Goal: Communication & Community: Answer question/provide support

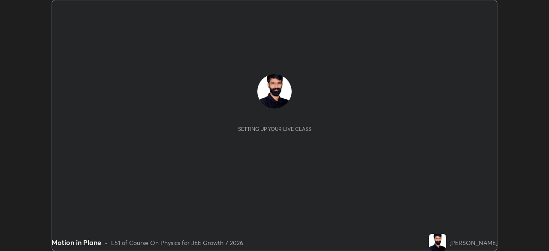
scroll to position [251, 549]
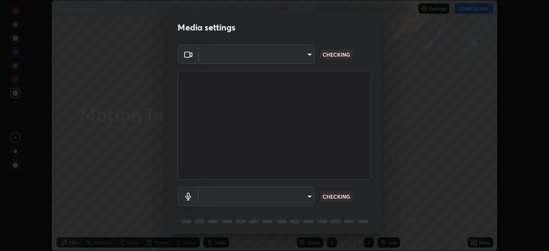
type input "76dab4993bb4d0ea98481a190898d4cac78937782bc999a4cfeb95627a500e2f"
type input "default"
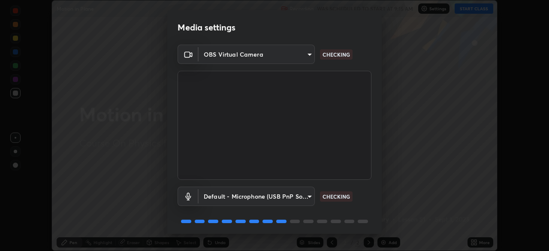
scroll to position [30, 0]
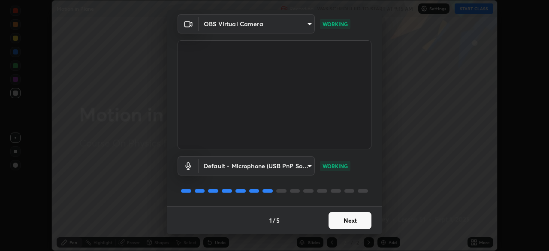
click at [347, 223] on button "Next" at bounding box center [349, 220] width 43 height 17
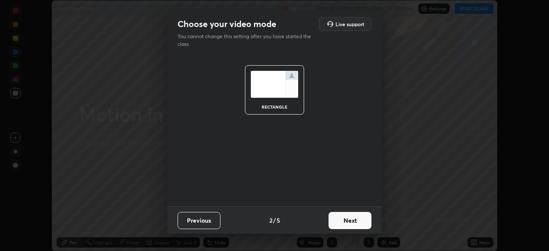
scroll to position [0, 0]
click at [348, 220] on button "Next" at bounding box center [349, 220] width 43 height 17
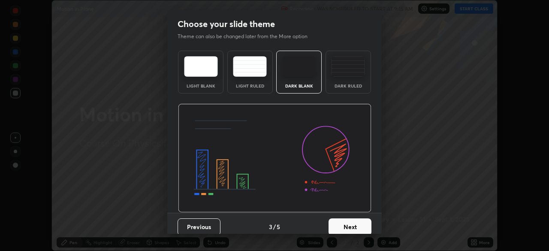
click at [349, 221] on button "Next" at bounding box center [349, 226] width 43 height 17
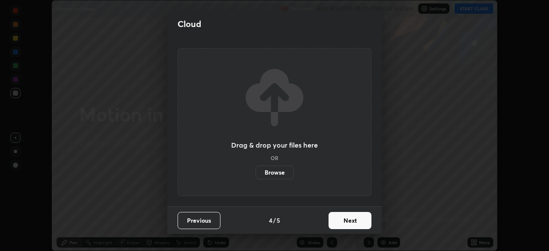
click at [350, 220] on button "Next" at bounding box center [349, 220] width 43 height 17
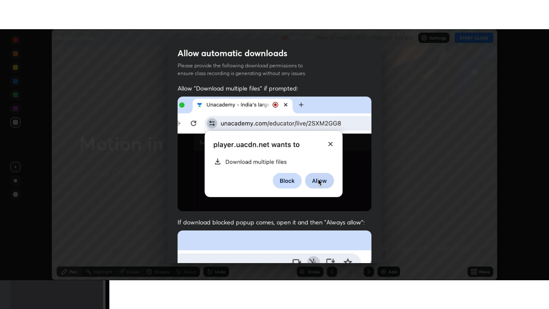
scroll to position [205, 0]
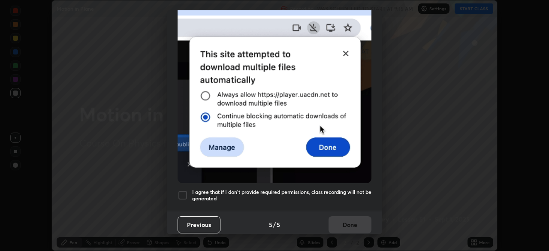
click at [346, 217] on div "Previous 5 / 5 Done" at bounding box center [274, 223] width 214 height 27
click at [295, 195] on h5 "I agree that if I don't provide required permissions, class recording will not …" at bounding box center [281, 195] width 179 height 13
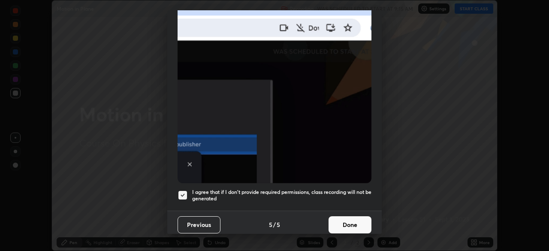
click at [343, 217] on button "Done" at bounding box center [349, 224] width 43 height 17
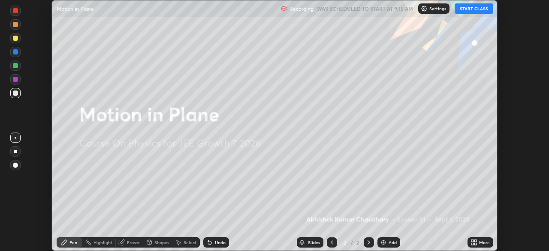
click at [383, 243] on img at bounding box center [383, 242] width 7 height 7
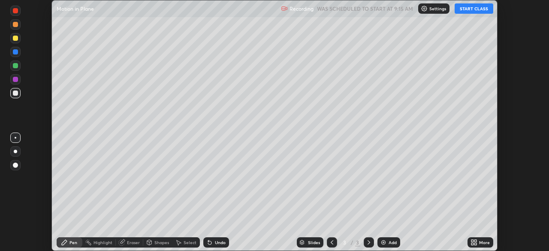
click at [472, 242] on icon at bounding box center [473, 242] width 7 height 7
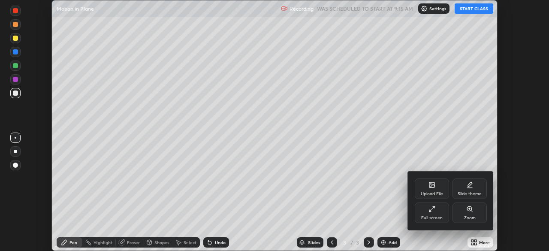
click at [433, 207] on icon at bounding box center [433, 207] width 2 height 2
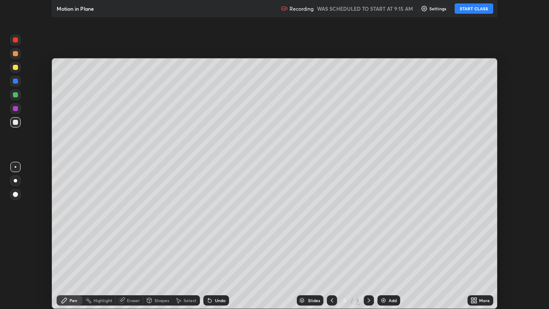
scroll to position [309, 549]
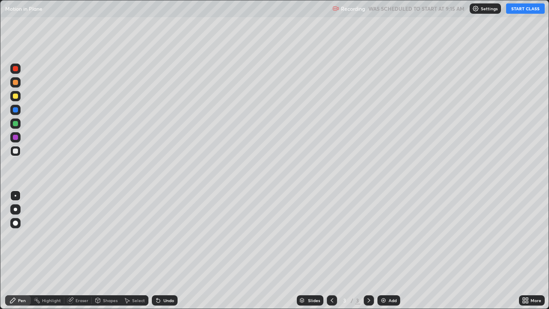
click at [527, 9] on button "START CLASS" at bounding box center [525, 8] width 39 height 10
click at [104, 250] on div "Shapes" at bounding box center [110, 300] width 15 height 4
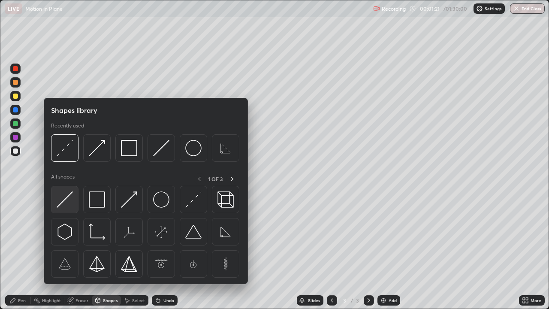
click at [66, 201] on img at bounding box center [65, 199] width 16 height 16
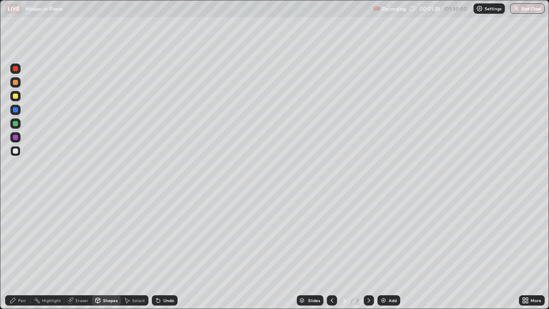
click at [107, 250] on div "Shapes" at bounding box center [106, 300] width 29 height 10
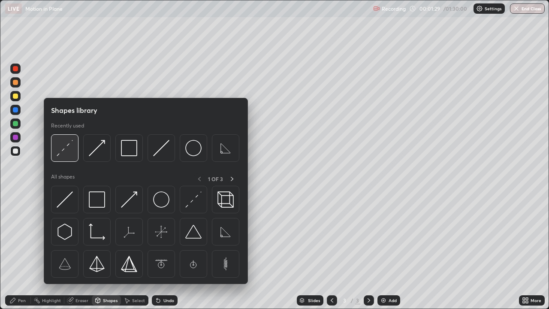
click at [68, 147] on img at bounding box center [65, 148] width 16 height 16
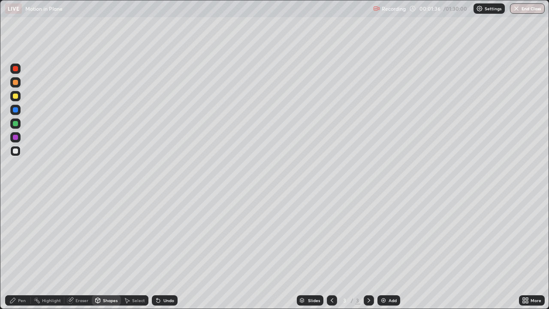
click at [108, 250] on div "Shapes" at bounding box center [110, 300] width 15 height 4
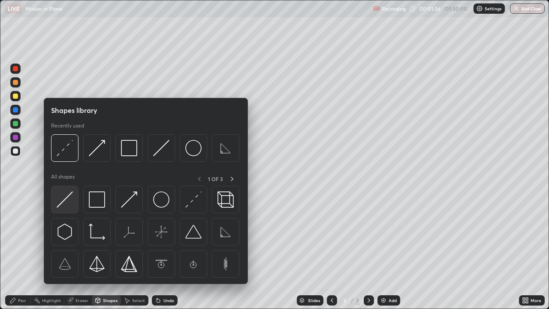
click at [68, 196] on img at bounding box center [65, 199] width 16 height 16
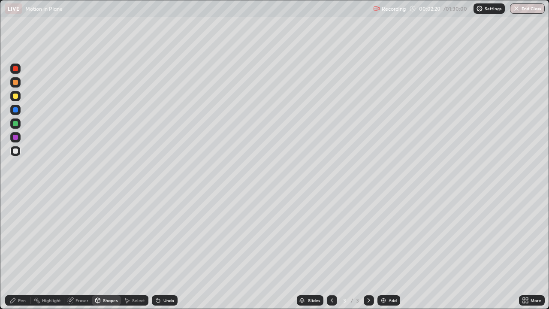
click at [21, 250] on div "Pen" at bounding box center [22, 300] width 8 height 4
click at [17, 123] on div at bounding box center [15, 123] width 5 height 5
click at [160, 250] on div "Undo" at bounding box center [165, 300] width 26 height 10
click at [161, 250] on div "Undo" at bounding box center [165, 300] width 26 height 10
click at [159, 250] on icon at bounding box center [158, 300] width 7 height 7
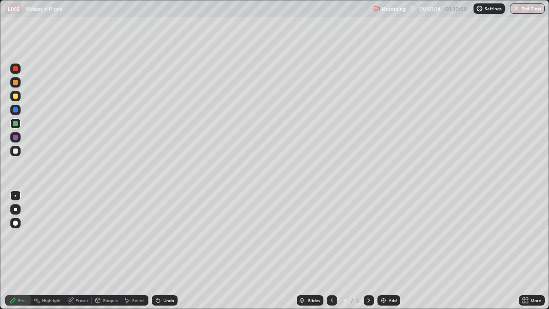
click at [164, 250] on div "Undo" at bounding box center [165, 300] width 26 height 10
click at [163, 250] on div "Undo" at bounding box center [165, 300] width 26 height 10
click at [160, 250] on icon at bounding box center [158, 300] width 7 height 7
click at [156, 250] on icon at bounding box center [156, 298] width 1 height 1
click at [161, 250] on div "Undo" at bounding box center [165, 300] width 26 height 10
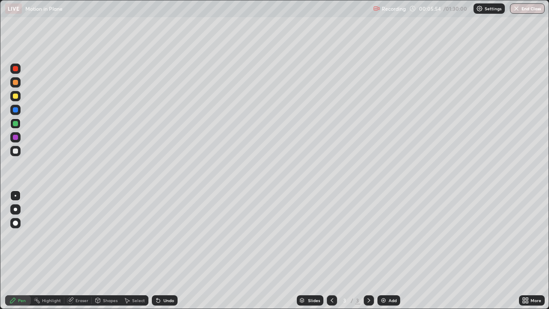
click at [156, 250] on icon at bounding box center [157, 300] width 3 height 3
click at [133, 250] on div "Select" at bounding box center [138, 300] width 13 height 4
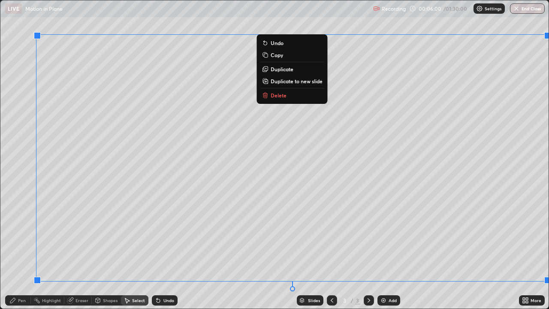
click at [297, 92] on button "Delete" at bounding box center [292, 95] width 64 height 10
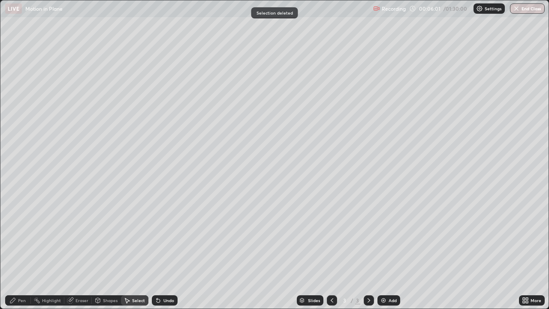
click at [104, 250] on div "Shapes" at bounding box center [110, 300] width 15 height 4
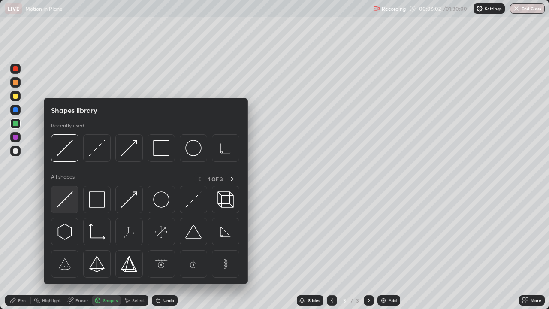
click at [60, 203] on img at bounding box center [65, 199] width 16 height 16
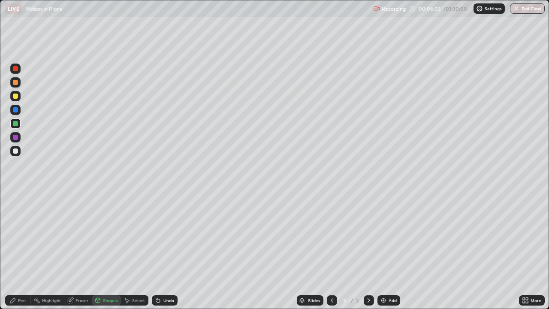
click at [22, 250] on div "Pen" at bounding box center [22, 300] width 8 height 4
click at [17, 109] on div at bounding box center [15, 109] width 5 height 5
click at [104, 250] on div "Shapes" at bounding box center [110, 300] width 15 height 4
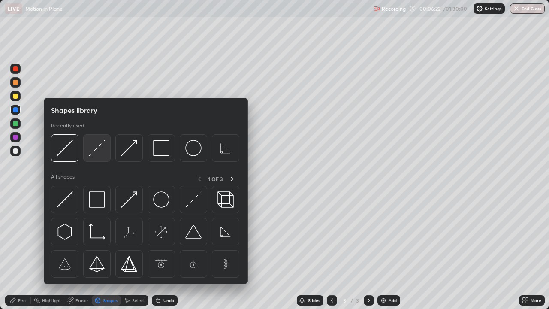
click at [90, 145] on img at bounding box center [97, 148] width 16 height 16
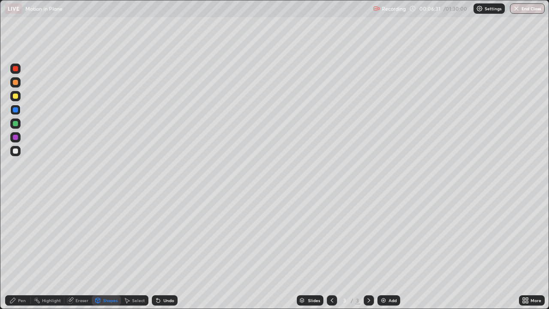
click at [111, 250] on div "Shapes" at bounding box center [110, 300] width 15 height 4
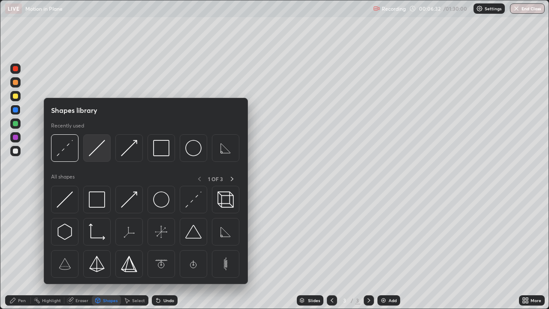
click at [93, 149] on img at bounding box center [97, 148] width 16 height 16
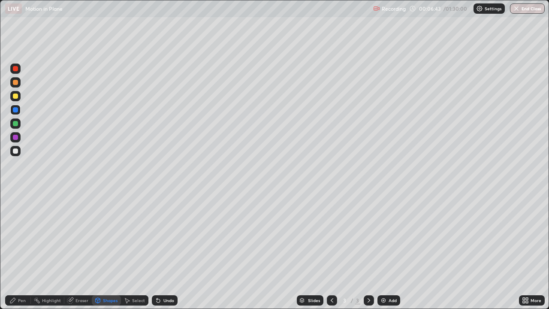
click at [162, 250] on div "Undo" at bounding box center [165, 300] width 26 height 10
click at [23, 250] on div "Pen" at bounding box center [18, 300] width 26 height 10
click at [15, 109] on div at bounding box center [15, 109] width 5 height 5
click at [15, 94] on div at bounding box center [15, 95] width 5 height 5
click at [106, 250] on div "Shapes" at bounding box center [110, 300] width 15 height 4
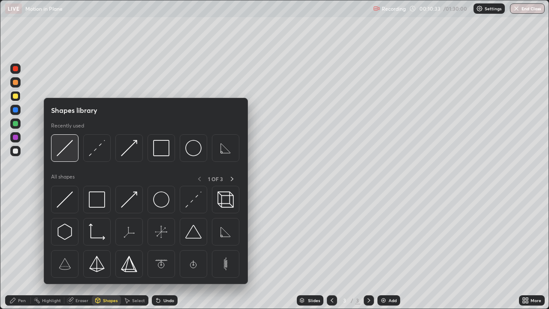
click at [65, 144] on img at bounding box center [65, 148] width 16 height 16
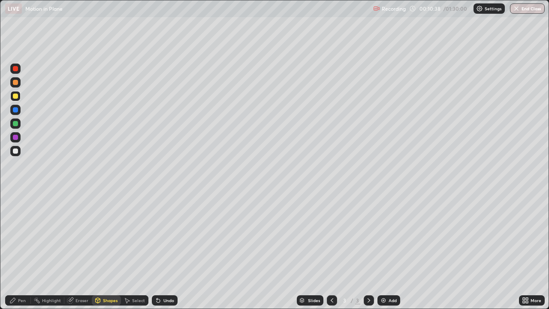
click at [74, 250] on div "Eraser" at bounding box center [77, 300] width 27 height 10
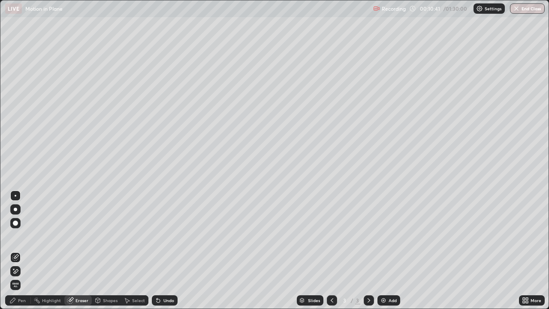
click at [22, 250] on div "Pen" at bounding box center [22, 300] width 8 height 4
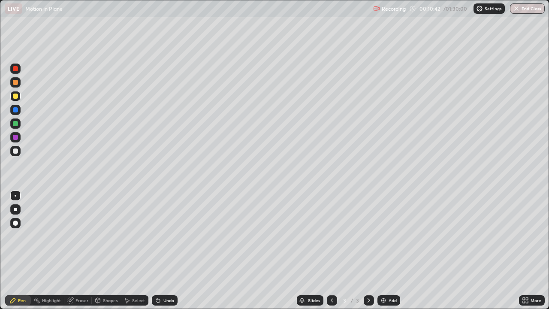
click at [16, 96] on div at bounding box center [15, 95] width 5 height 5
click at [152, 250] on div "Undo" at bounding box center [165, 300] width 26 height 10
click at [15, 93] on div at bounding box center [15, 95] width 5 height 5
click at [18, 79] on div at bounding box center [15, 82] width 10 height 10
click at [15, 111] on div at bounding box center [15, 109] width 5 height 5
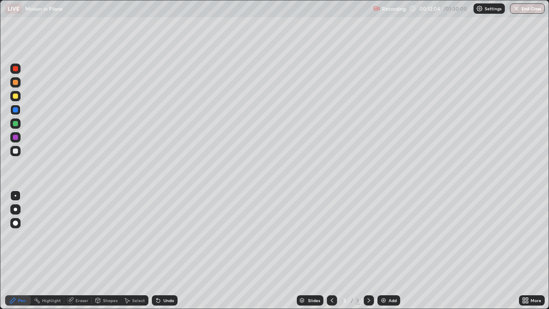
click at [15, 81] on div at bounding box center [15, 82] width 5 height 5
click at [15, 82] on div at bounding box center [15, 82] width 5 height 5
click at [367, 250] on icon at bounding box center [368, 300] width 3 height 4
click at [383, 250] on img at bounding box center [383, 300] width 7 height 7
click at [19, 250] on div "Pen" at bounding box center [22, 300] width 8 height 4
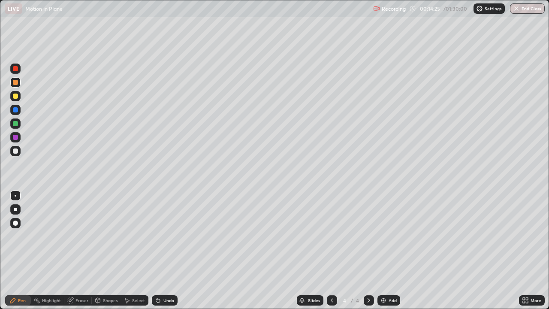
click at [78, 250] on div "Eraser" at bounding box center [81, 300] width 13 height 4
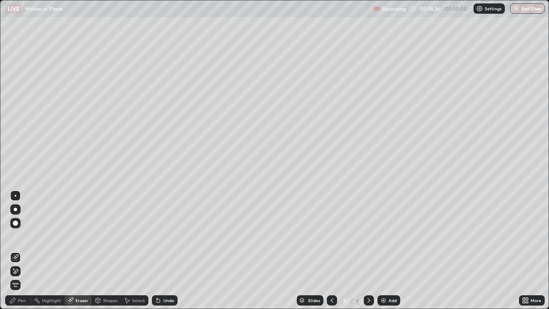
click at [105, 250] on div "Shapes" at bounding box center [106, 300] width 29 height 10
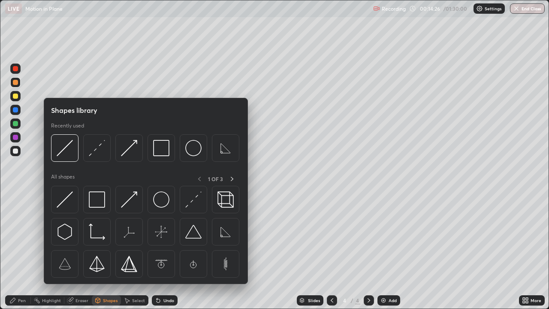
click at [18, 250] on div "Pen" at bounding box center [22, 300] width 8 height 4
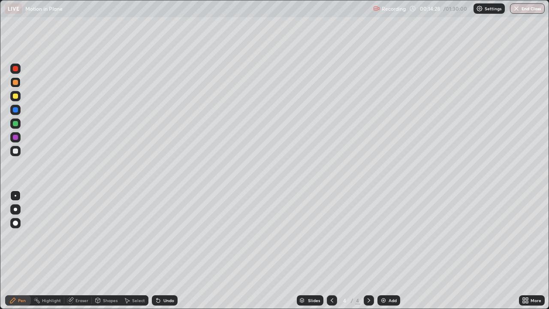
click at [16, 67] on div at bounding box center [15, 68] width 5 height 5
click at [20, 250] on div "Pen" at bounding box center [22, 300] width 8 height 4
click at [15, 66] on div at bounding box center [15, 68] width 5 height 5
click at [108, 250] on div "Shapes" at bounding box center [110, 300] width 15 height 4
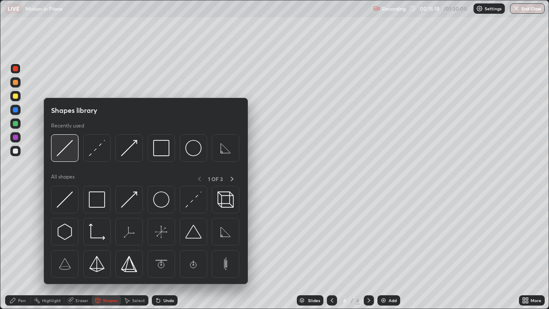
click at [63, 147] on img at bounding box center [65, 148] width 16 height 16
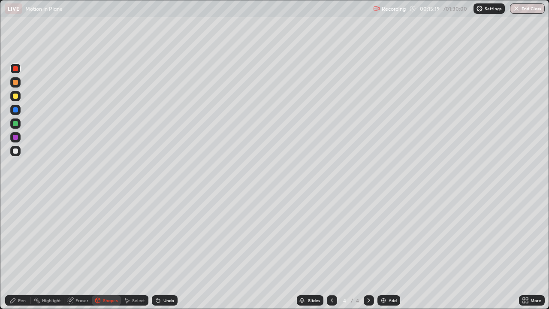
click at [103, 250] on div "Shapes" at bounding box center [110, 300] width 15 height 4
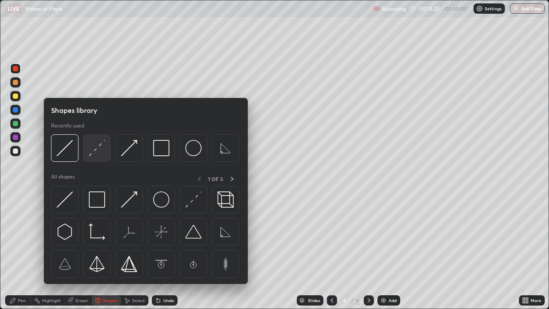
click at [94, 147] on img at bounding box center [97, 148] width 16 height 16
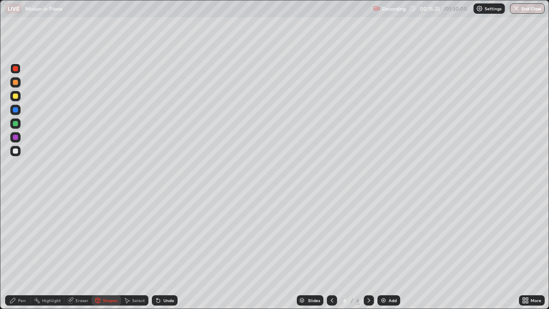
click at [159, 250] on icon at bounding box center [158, 300] width 7 height 7
click at [105, 250] on div "Shapes" at bounding box center [110, 300] width 15 height 4
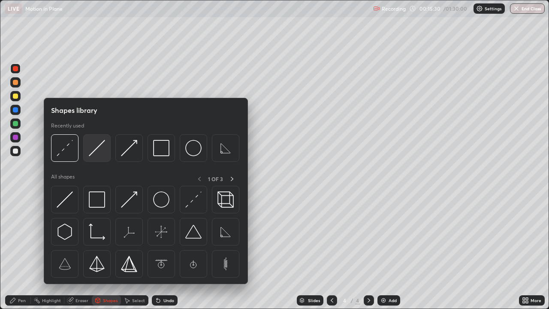
click at [90, 150] on img at bounding box center [97, 148] width 16 height 16
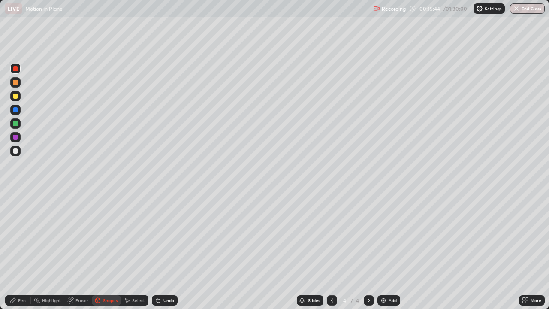
click at [15, 68] on div at bounding box center [15, 68] width 5 height 5
click at [24, 250] on div "Pen" at bounding box center [22, 300] width 8 height 4
click at [14, 69] on div at bounding box center [15, 68] width 5 height 5
click at [156, 250] on icon at bounding box center [158, 300] width 7 height 7
click at [156, 250] on icon at bounding box center [156, 298] width 1 height 1
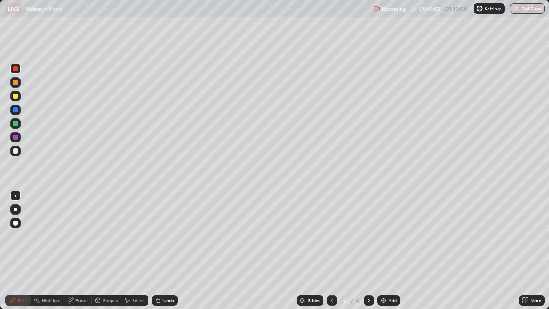
click at [155, 250] on icon at bounding box center [158, 300] width 7 height 7
click at [21, 250] on div "Pen" at bounding box center [22, 300] width 8 height 4
click at [15, 109] on div at bounding box center [15, 109] width 5 height 5
click at [21, 250] on div "Pen" at bounding box center [22, 300] width 8 height 4
click at [13, 123] on div at bounding box center [15, 123] width 5 height 5
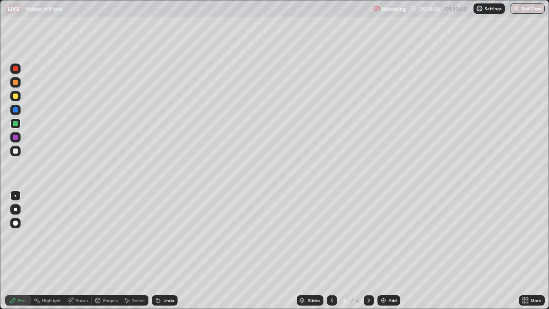
click at [105, 250] on div "Shapes" at bounding box center [110, 300] width 15 height 4
click at [14, 94] on div at bounding box center [15, 95] width 5 height 5
click at [15, 96] on div at bounding box center [15, 95] width 5 height 5
click at [21, 250] on div "Pen" at bounding box center [22, 300] width 8 height 4
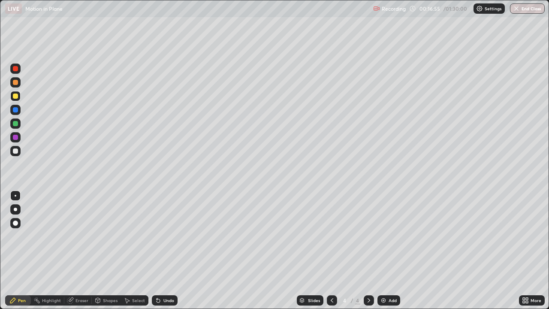
click at [14, 191] on div at bounding box center [15, 195] width 10 height 10
click at [157, 250] on icon at bounding box center [157, 300] width 3 height 3
click at [15, 109] on div at bounding box center [15, 109] width 5 height 5
click at [15, 68] on div at bounding box center [15, 68] width 5 height 5
click at [17, 97] on div at bounding box center [15, 95] width 5 height 5
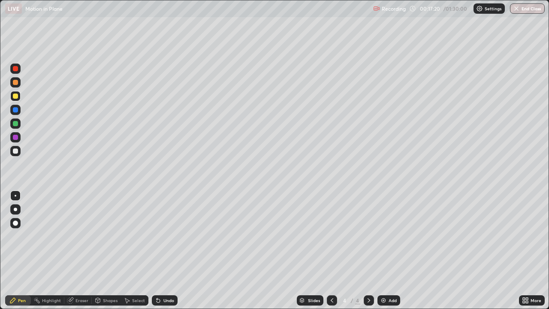
click at [16, 138] on div at bounding box center [15, 137] width 5 height 5
click at [14, 66] on div at bounding box center [15, 68] width 5 height 5
click at [16, 150] on div at bounding box center [15, 150] width 5 height 5
click at [15, 150] on div at bounding box center [15, 150] width 5 height 5
click at [14, 113] on div at bounding box center [15, 110] width 10 height 10
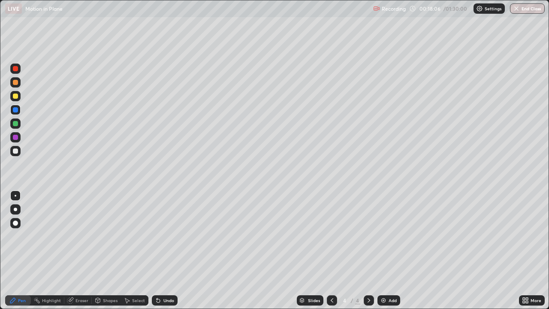
click at [15, 152] on div at bounding box center [15, 150] width 5 height 5
click at [10, 138] on div at bounding box center [15, 137] width 10 height 10
click at [14, 123] on div at bounding box center [15, 123] width 5 height 5
click at [15, 109] on div at bounding box center [15, 109] width 5 height 5
click at [13, 150] on div at bounding box center [15, 150] width 5 height 5
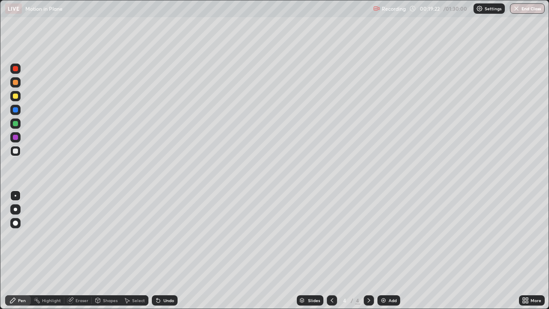
click at [386, 250] on div "Add" at bounding box center [388, 300] width 23 height 10
click at [331, 250] on icon at bounding box center [331, 300] width 7 height 7
click at [369, 250] on icon at bounding box center [368, 300] width 7 height 7
click at [330, 250] on icon at bounding box center [331, 300] width 7 height 7
click at [368, 250] on icon at bounding box center [368, 300] width 3 height 4
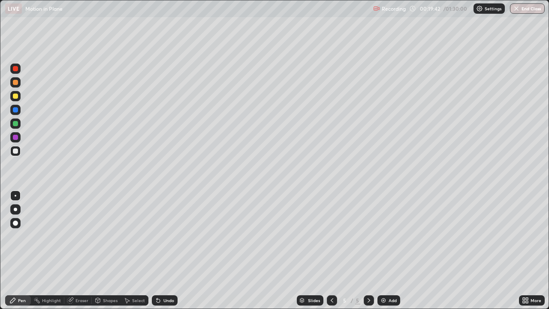
click at [21, 250] on div "Pen" at bounding box center [18, 300] width 26 height 10
click at [17, 108] on div at bounding box center [15, 109] width 5 height 5
click at [15, 111] on div at bounding box center [15, 109] width 5 height 5
click at [14, 152] on div at bounding box center [15, 150] width 5 height 5
click at [332, 250] on icon at bounding box center [331, 300] width 7 height 7
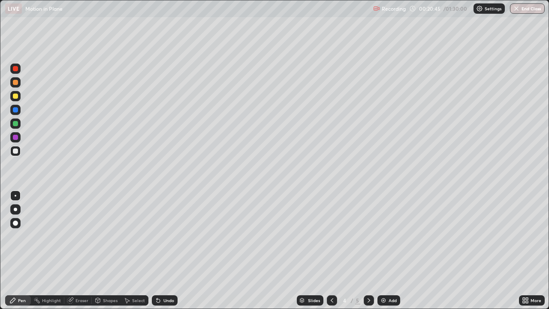
click at [15, 96] on div at bounding box center [15, 95] width 5 height 5
click at [169, 250] on div "Undo" at bounding box center [168, 300] width 11 height 4
click at [166, 250] on div "Undo" at bounding box center [168, 300] width 11 height 4
click at [163, 250] on div "Undo" at bounding box center [168, 300] width 11 height 4
click at [167, 250] on div "Undo" at bounding box center [168, 300] width 11 height 4
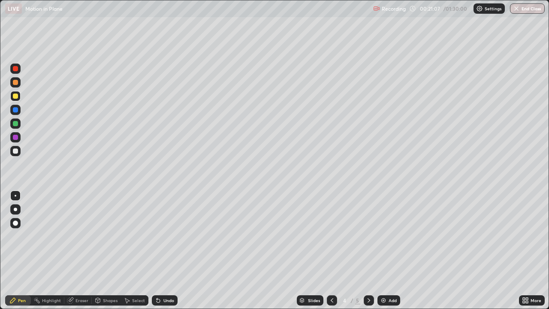
click at [167, 250] on div "Undo" at bounding box center [165, 300] width 26 height 10
click at [162, 250] on div "Undo" at bounding box center [165, 300] width 26 height 10
click at [158, 250] on icon at bounding box center [157, 300] width 3 height 3
click at [160, 250] on icon at bounding box center [158, 300] width 7 height 7
click at [156, 250] on icon at bounding box center [158, 300] width 7 height 7
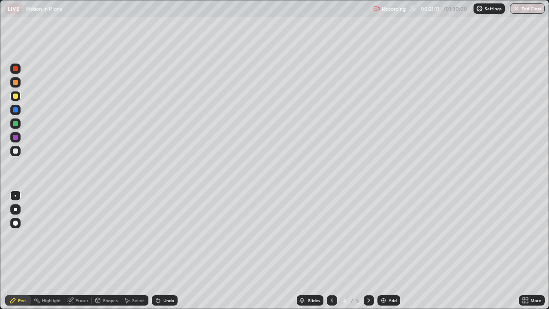
click at [156, 250] on icon at bounding box center [156, 298] width 1 height 1
click at [156, 250] on div "Undo" at bounding box center [165, 300] width 26 height 10
click at [160, 250] on icon at bounding box center [158, 300] width 7 height 7
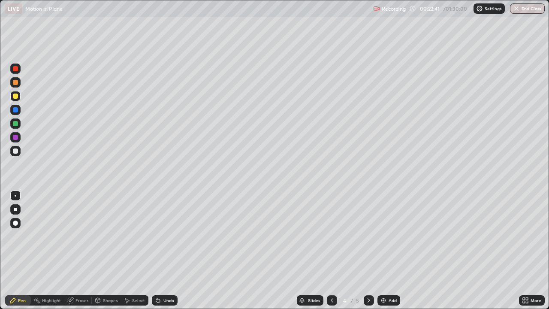
click at [16, 78] on div at bounding box center [15, 82] width 10 height 10
click at [15, 68] on div at bounding box center [15, 68] width 5 height 5
click at [368, 250] on icon at bounding box center [368, 300] width 7 height 7
click at [332, 250] on icon at bounding box center [331, 300] width 7 height 7
click at [366, 250] on div at bounding box center [368, 300] width 10 height 10
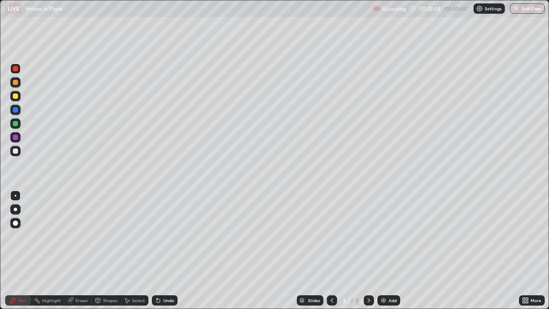
click at [16, 147] on div at bounding box center [15, 151] width 10 height 10
click at [330, 250] on icon at bounding box center [331, 300] width 3 height 4
click at [369, 250] on icon at bounding box center [368, 300] width 7 height 7
click at [331, 250] on icon at bounding box center [331, 300] width 7 height 7
click at [14, 123] on div at bounding box center [15, 123] width 5 height 5
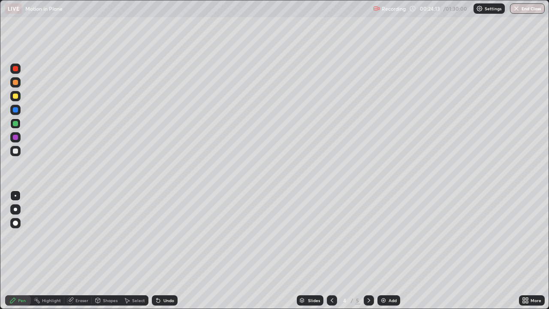
click at [369, 250] on icon at bounding box center [368, 300] width 7 height 7
click at [17, 109] on div at bounding box center [15, 109] width 5 height 5
click at [14, 223] on div at bounding box center [15, 222] width 5 height 5
click at [16, 205] on div at bounding box center [15, 209] width 10 height 10
click at [15, 195] on div at bounding box center [16, 196] width 2 height 2
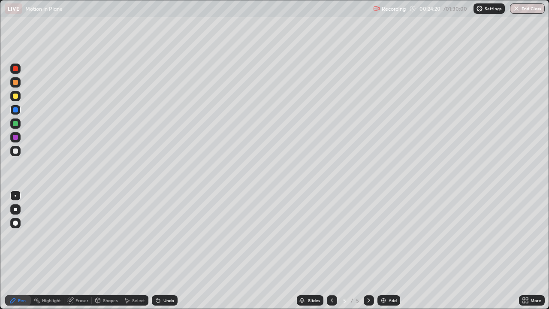
click at [159, 250] on icon at bounding box center [157, 300] width 3 height 3
click at [16, 150] on div at bounding box center [15, 150] width 5 height 5
click at [330, 250] on icon at bounding box center [331, 300] width 3 height 4
click at [368, 250] on icon at bounding box center [368, 300] width 7 height 7
click at [15, 150] on div at bounding box center [15, 150] width 5 height 5
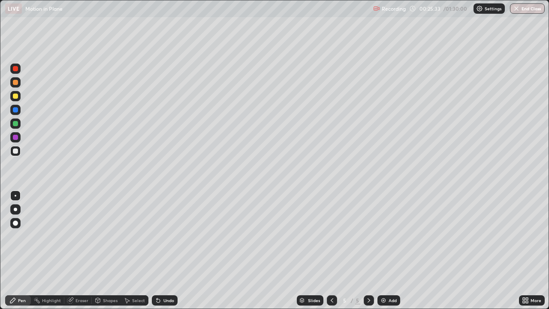
click at [15, 124] on div at bounding box center [15, 123] width 5 height 5
click at [15, 150] on div at bounding box center [15, 150] width 5 height 5
click at [366, 250] on icon at bounding box center [368, 300] width 7 height 7
click at [331, 250] on icon at bounding box center [331, 300] width 7 height 7
click at [331, 250] on div at bounding box center [332, 300] width 10 height 10
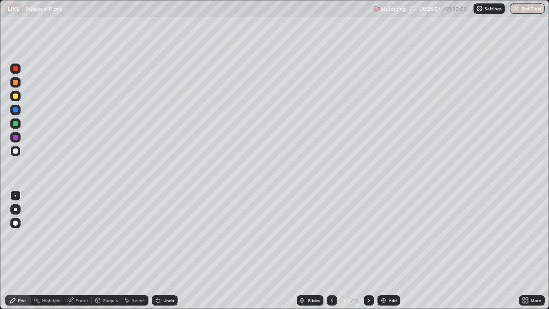
click at [368, 250] on icon at bounding box center [368, 300] width 7 height 7
click at [15, 109] on div at bounding box center [15, 109] width 5 height 5
click at [14, 93] on div at bounding box center [15, 96] width 10 height 10
click at [16, 122] on div at bounding box center [15, 123] width 5 height 5
click at [368, 250] on icon at bounding box center [368, 300] width 7 height 7
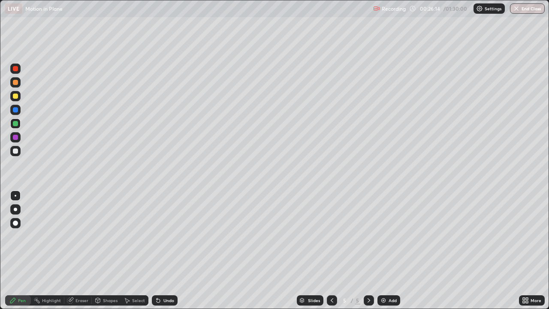
click at [368, 250] on icon at bounding box center [368, 300] width 7 height 7
click at [382, 250] on img at bounding box center [383, 300] width 7 height 7
click at [21, 250] on div "Pen" at bounding box center [22, 300] width 8 height 4
click at [17, 152] on div at bounding box center [15, 150] width 5 height 5
click at [13, 150] on div at bounding box center [15, 150] width 5 height 5
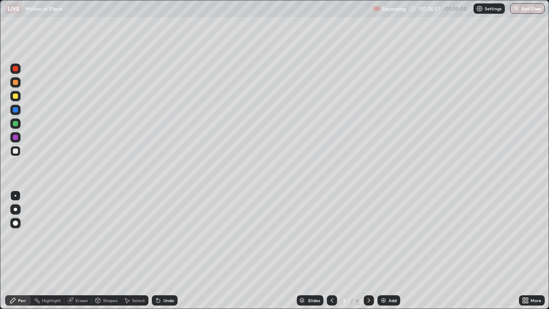
click at [11, 108] on div at bounding box center [15, 110] width 10 height 10
click at [14, 108] on div at bounding box center [15, 109] width 5 height 5
click at [14, 151] on div at bounding box center [15, 150] width 5 height 5
click at [330, 250] on icon at bounding box center [331, 300] width 7 height 7
click at [331, 250] on icon at bounding box center [331, 300] width 7 height 7
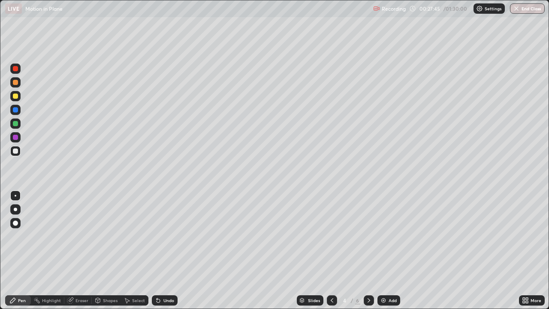
click at [18, 123] on div at bounding box center [15, 123] width 5 height 5
click at [18, 81] on div at bounding box center [15, 82] width 5 height 5
click at [367, 250] on icon at bounding box center [368, 300] width 7 height 7
click at [366, 250] on icon at bounding box center [368, 300] width 7 height 7
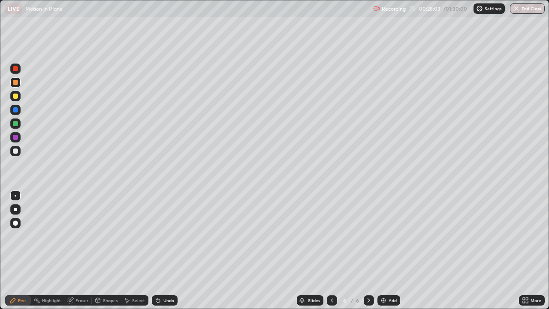
click at [21, 250] on div "Pen" at bounding box center [22, 300] width 8 height 4
click at [15, 149] on div at bounding box center [15, 150] width 5 height 5
click at [331, 250] on icon at bounding box center [331, 300] width 7 height 7
click at [368, 250] on icon at bounding box center [368, 300] width 7 height 7
click at [15, 69] on div at bounding box center [15, 68] width 5 height 5
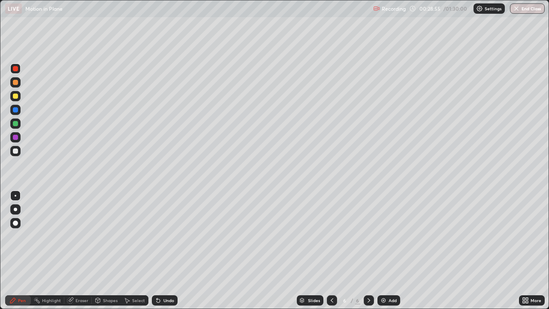
click at [331, 250] on icon at bounding box center [331, 300] width 7 height 7
click at [357, 250] on div "6" at bounding box center [357, 300] width 5 height 8
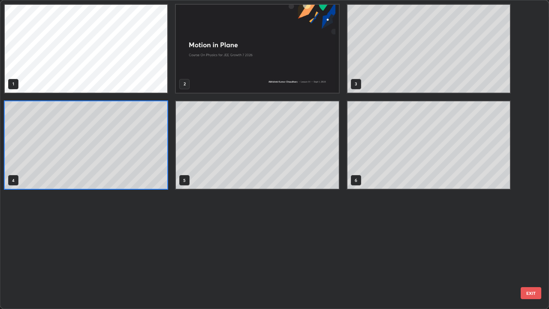
click at [369, 250] on div "1 2 3 4 5 6" at bounding box center [266, 154] width 533 height 308
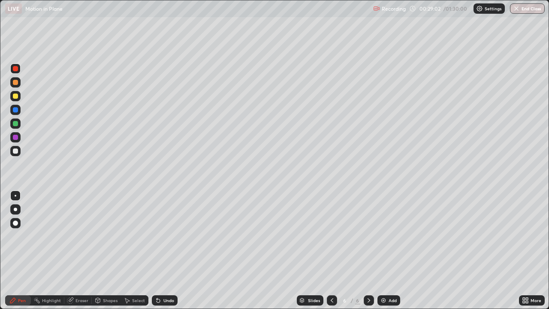
click at [159, 250] on icon at bounding box center [157, 300] width 3 height 3
click at [156, 250] on icon at bounding box center [158, 300] width 7 height 7
click at [331, 250] on icon at bounding box center [331, 300] width 7 height 7
click at [368, 250] on icon at bounding box center [368, 300] width 7 height 7
click at [331, 250] on icon at bounding box center [331, 300] width 7 height 7
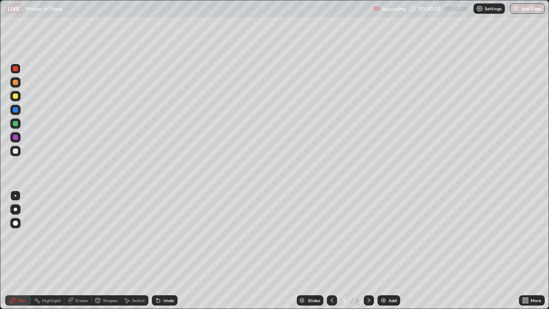
click at [369, 250] on div at bounding box center [368, 300] width 10 height 10
click at [331, 250] on icon at bounding box center [331, 300] width 7 height 7
click at [328, 250] on div at bounding box center [332, 300] width 10 height 10
click at [15, 124] on div at bounding box center [15, 123] width 5 height 5
click at [157, 250] on icon at bounding box center [157, 300] width 3 height 3
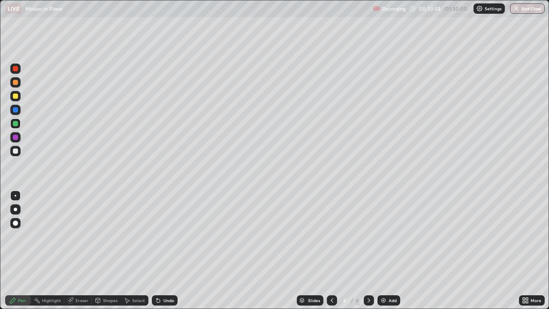
click at [368, 250] on icon at bounding box center [368, 300] width 7 height 7
click at [16, 150] on div at bounding box center [15, 150] width 5 height 5
click at [331, 250] on icon at bounding box center [331, 300] width 7 height 7
click at [333, 250] on icon at bounding box center [331, 300] width 7 height 7
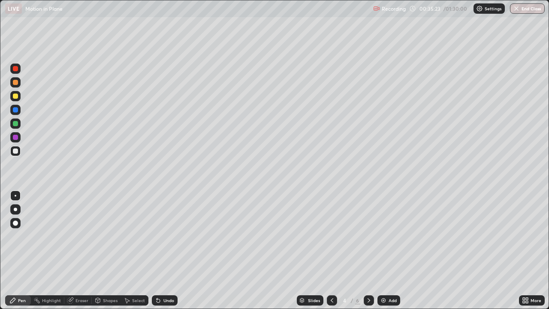
click at [14, 98] on div at bounding box center [15, 95] width 5 height 5
click at [15, 80] on div at bounding box center [15, 82] width 5 height 5
click at [365, 250] on icon at bounding box center [368, 300] width 7 height 7
click at [367, 250] on icon at bounding box center [368, 300] width 7 height 7
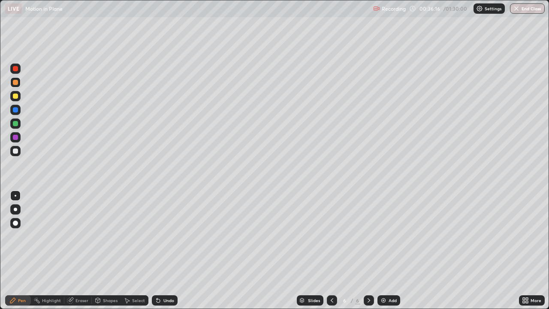
click at [367, 250] on div at bounding box center [368, 300] width 10 height 10
click at [382, 250] on img at bounding box center [383, 300] width 7 height 7
click at [110, 250] on div "Shapes" at bounding box center [110, 300] width 15 height 4
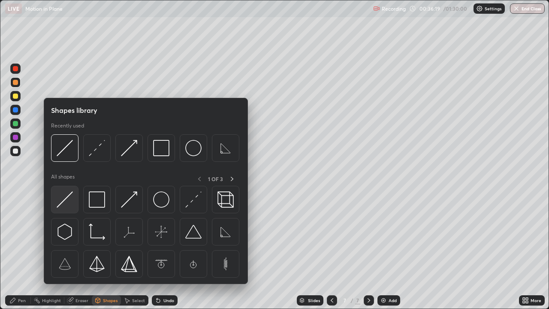
click at [66, 196] on img at bounding box center [65, 199] width 16 height 16
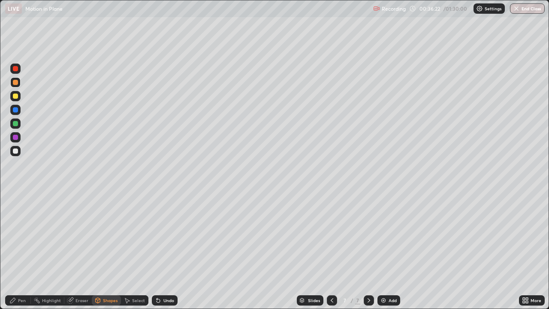
click at [163, 250] on div "Undo" at bounding box center [168, 300] width 11 height 4
click at [156, 250] on icon at bounding box center [156, 298] width 1 height 1
click at [24, 250] on div "Pen" at bounding box center [22, 300] width 8 height 4
click at [15, 195] on div at bounding box center [16, 196] width 2 height 2
click at [108, 250] on div "Shapes" at bounding box center [110, 300] width 15 height 4
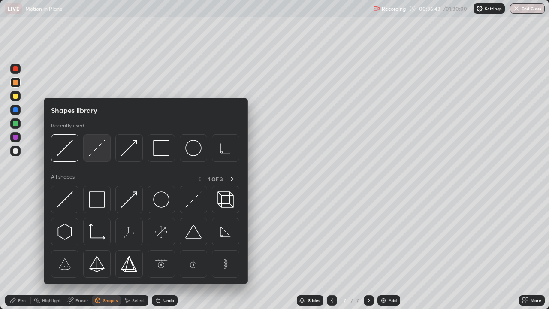
click at [94, 149] on img at bounding box center [97, 148] width 16 height 16
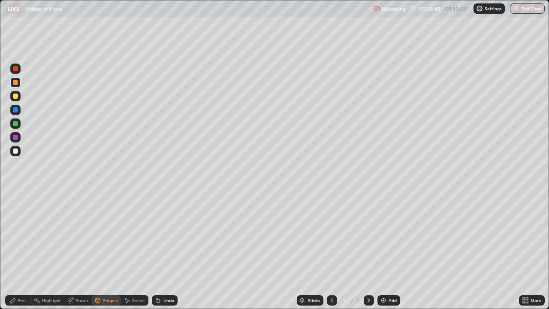
click at [19, 250] on div "Pen" at bounding box center [22, 300] width 8 height 4
click at [15, 95] on div at bounding box center [15, 95] width 5 height 5
click at [15, 81] on div at bounding box center [15, 82] width 5 height 5
click at [156, 250] on icon at bounding box center [157, 300] width 3 height 3
click at [52, 250] on div "Highlight" at bounding box center [51, 300] width 19 height 4
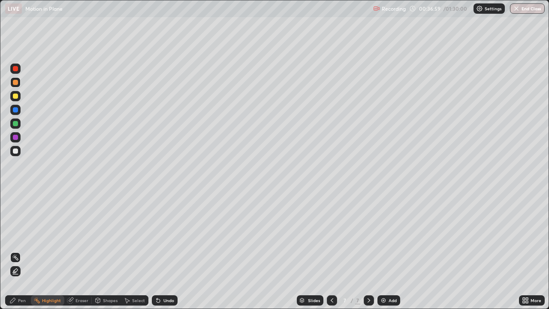
click at [78, 250] on div "Eraser" at bounding box center [81, 300] width 13 height 4
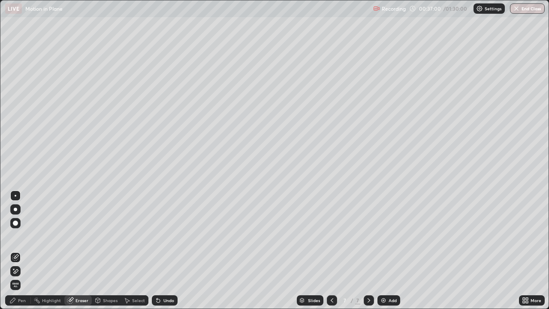
click at [108, 250] on div "Shapes" at bounding box center [110, 300] width 15 height 4
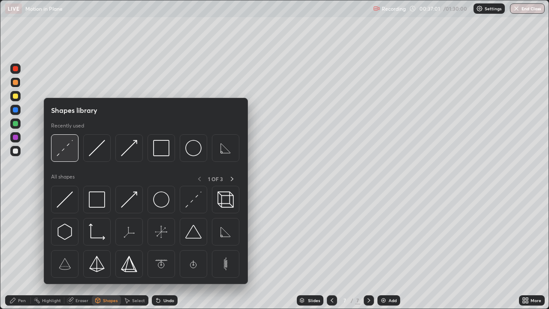
click at [63, 145] on img at bounding box center [65, 148] width 16 height 16
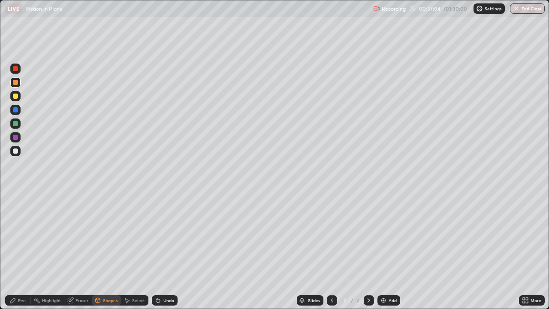
click at [21, 250] on div "Pen" at bounding box center [22, 300] width 8 height 4
click at [15, 195] on div at bounding box center [16, 196] width 2 height 2
click at [157, 250] on icon at bounding box center [157, 300] width 3 height 3
click at [158, 250] on icon at bounding box center [157, 300] width 3 height 3
click at [157, 250] on icon at bounding box center [157, 300] width 3 height 3
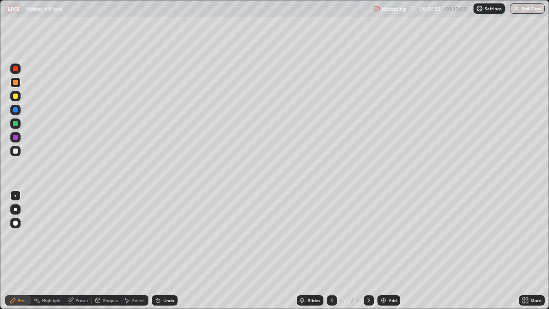
click at [15, 110] on div at bounding box center [15, 109] width 5 height 5
click at [17, 81] on div at bounding box center [15, 82] width 5 height 5
click at [161, 250] on div "Undo" at bounding box center [165, 300] width 26 height 10
click at [104, 250] on div "Shapes" at bounding box center [110, 300] width 15 height 4
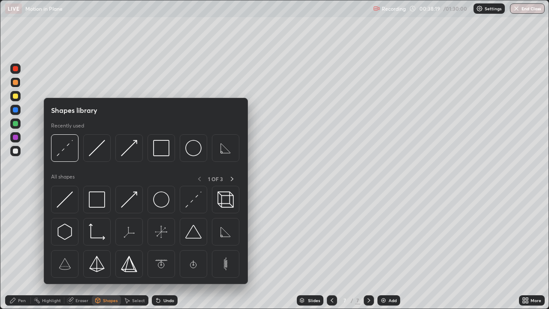
click at [75, 250] on div "Eraser" at bounding box center [77, 300] width 27 height 10
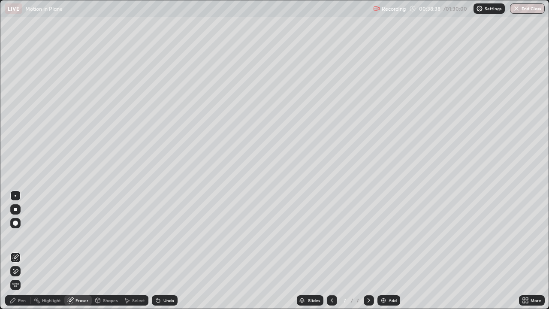
click at [111, 250] on div "Shapes" at bounding box center [110, 300] width 15 height 4
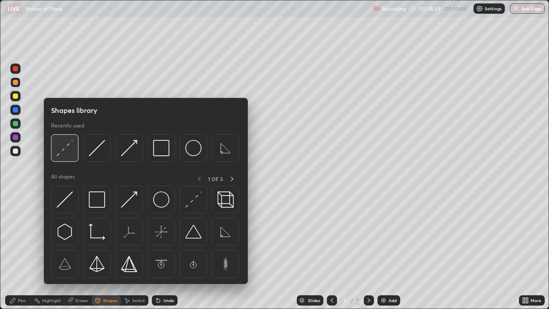
click at [69, 149] on img at bounding box center [65, 148] width 16 height 16
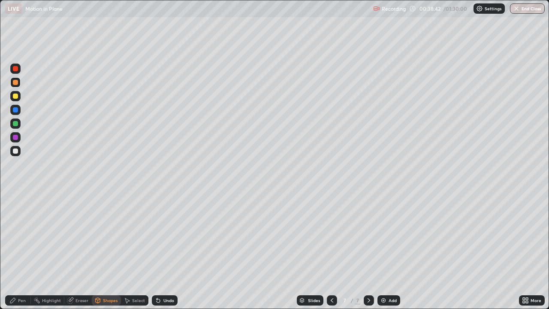
click at [21, 250] on div "Pen" at bounding box center [22, 300] width 8 height 4
click at [78, 250] on div "Eraser" at bounding box center [81, 300] width 13 height 4
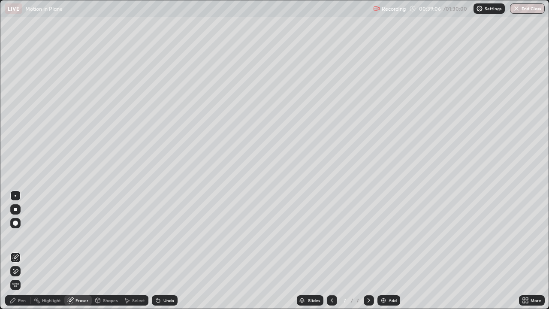
click at [87, 250] on div "Eraser" at bounding box center [81, 300] width 13 height 4
click at [103, 250] on div "Shapes" at bounding box center [110, 300] width 15 height 4
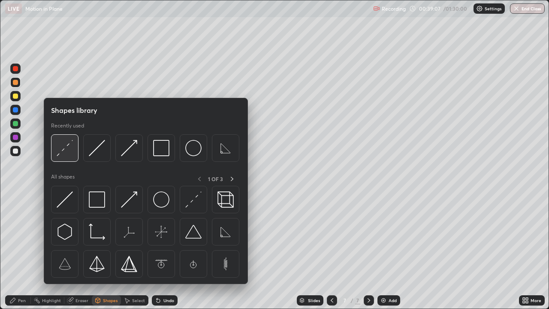
click at [65, 143] on img at bounding box center [65, 148] width 16 height 16
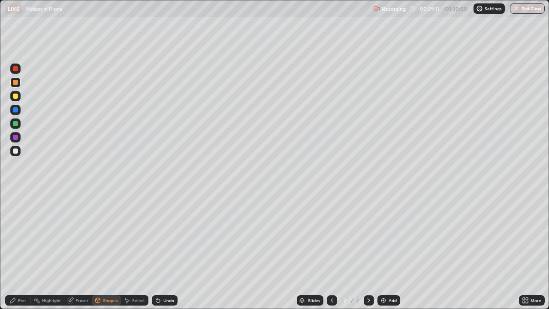
click at [164, 250] on div "Undo" at bounding box center [168, 300] width 11 height 4
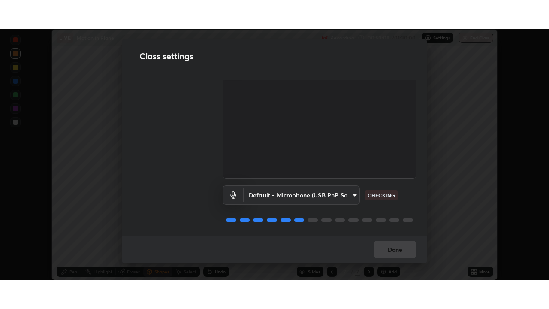
scroll to position [39, 0]
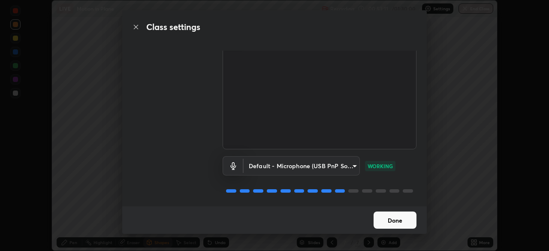
click at [391, 219] on button "Done" at bounding box center [394, 219] width 43 height 17
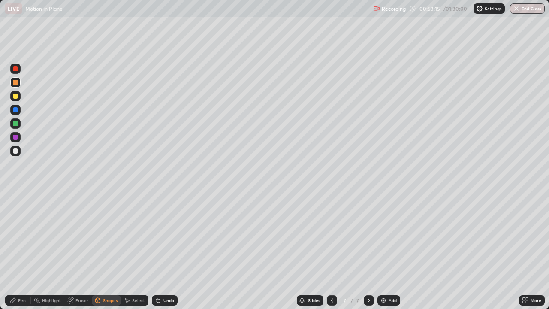
scroll to position [309, 549]
click at [331, 250] on div at bounding box center [332, 300] width 10 height 10
click at [368, 250] on icon at bounding box center [368, 300] width 7 height 7
click at [105, 250] on div "Shapes" at bounding box center [110, 300] width 15 height 4
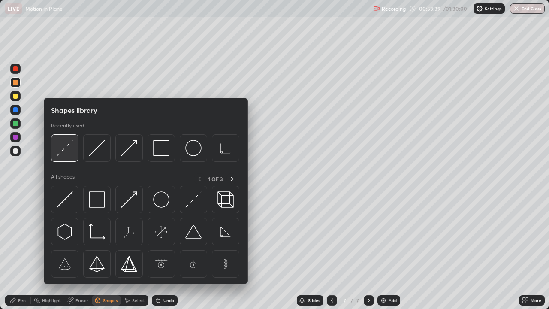
click at [61, 152] on img at bounding box center [65, 148] width 16 height 16
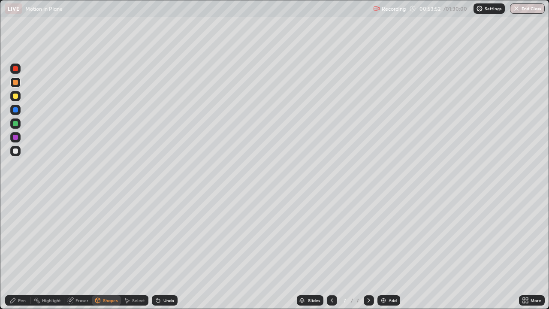
click at [78, 250] on div "Eraser" at bounding box center [81, 300] width 13 height 4
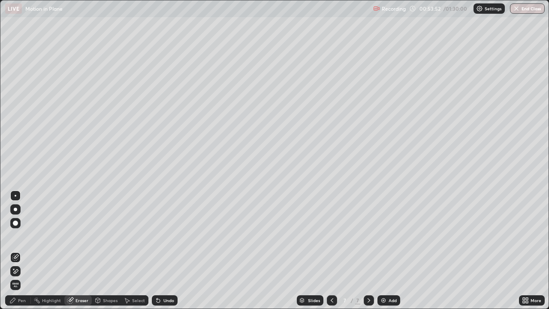
click at [102, 250] on div "Shapes" at bounding box center [106, 300] width 29 height 10
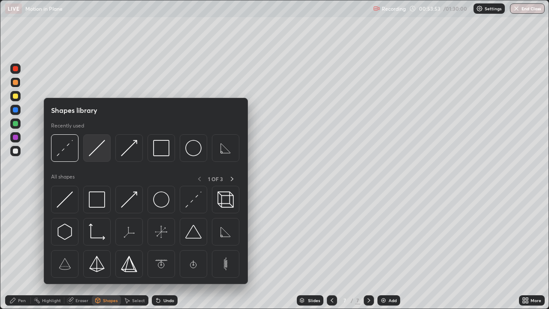
click at [93, 149] on img at bounding box center [97, 148] width 16 height 16
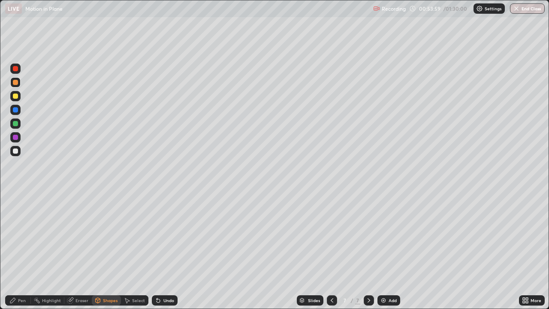
click at [23, 250] on div "Pen" at bounding box center [22, 300] width 8 height 4
click at [15, 195] on div at bounding box center [16, 196] width 2 height 2
click at [14, 81] on div at bounding box center [15, 82] width 5 height 5
click at [15, 80] on div at bounding box center [15, 82] width 5 height 5
click at [19, 110] on div at bounding box center [15, 110] width 10 height 10
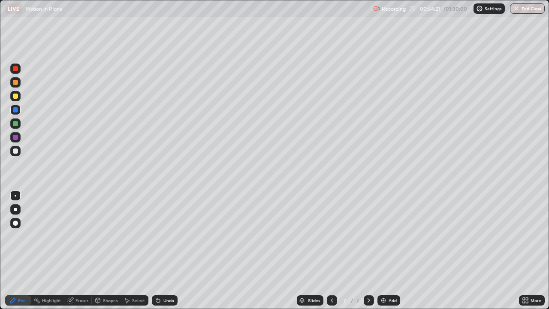
click at [159, 250] on icon at bounding box center [158, 300] width 7 height 7
click at [160, 250] on div "Undo" at bounding box center [165, 300] width 26 height 10
click at [163, 250] on div "Undo" at bounding box center [168, 300] width 11 height 4
click at [160, 250] on div "Undo" at bounding box center [165, 300] width 26 height 10
click at [162, 250] on div "Undo" at bounding box center [165, 300] width 26 height 10
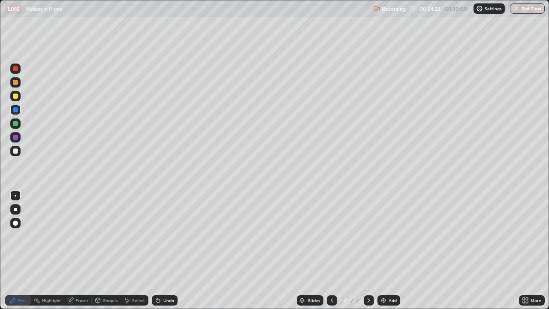
click at [162, 250] on div "Undo" at bounding box center [165, 300] width 26 height 10
click at [15, 97] on div at bounding box center [15, 95] width 5 height 5
click at [16, 108] on div at bounding box center [15, 109] width 5 height 5
click at [16, 82] on div at bounding box center [15, 82] width 5 height 5
click at [24, 250] on div "Pen" at bounding box center [18, 300] width 26 height 10
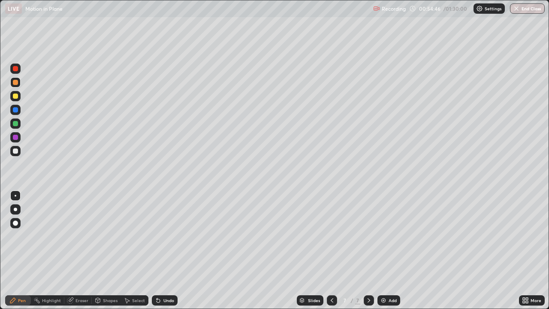
click at [16, 94] on div at bounding box center [15, 95] width 5 height 5
click at [15, 82] on div at bounding box center [15, 82] width 5 height 5
click at [17, 123] on div at bounding box center [15, 123] width 5 height 5
click at [15, 97] on div at bounding box center [15, 95] width 5 height 5
click at [13, 94] on div at bounding box center [15, 96] width 10 height 10
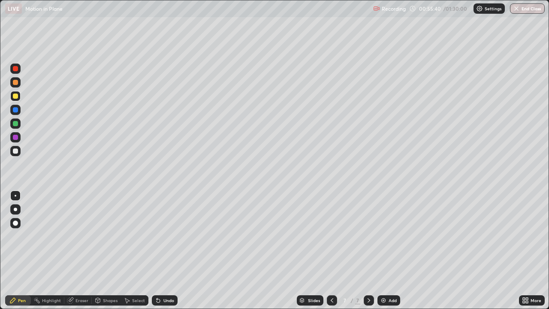
click at [15, 81] on div at bounding box center [15, 82] width 5 height 5
click at [18, 128] on div at bounding box center [15, 124] width 10 height 14
click at [367, 250] on icon at bounding box center [368, 300] width 7 height 7
click at [384, 250] on div "Add" at bounding box center [388, 300] width 23 height 10
click at [331, 250] on icon at bounding box center [331, 300] width 7 height 7
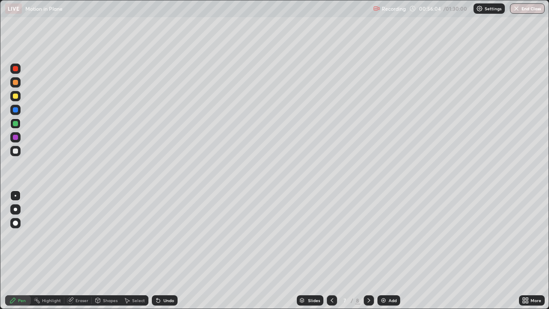
click at [369, 250] on icon at bounding box center [368, 300] width 7 height 7
click at [330, 250] on icon at bounding box center [331, 300] width 7 height 7
click at [369, 250] on div at bounding box center [368, 300] width 10 height 10
click at [331, 250] on icon at bounding box center [331, 300] width 7 height 7
click at [368, 250] on icon at bounding box center [368, 300] width 7 height 7
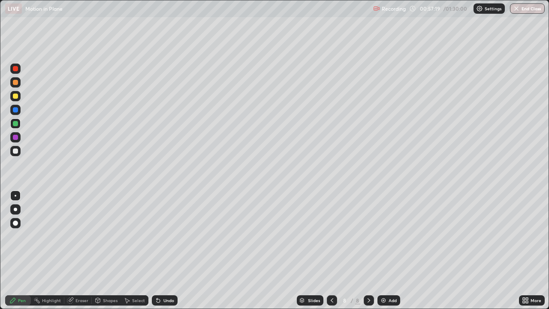
click at [15, 135] on div at bounding box center [15, 137] width 5 height 5
click at [13, 122] on div at bounding box center [15, 123] width 5 height 5
click at [165, 250] on div "Undo" at bounding box center [168, 300] width 11 height 4
click at [164, 250] on div "Undo" at bounding box center [168, 300] width 11 height 4
click at [329, 250] on div at bounding box center [332, 300] width 10 height 10
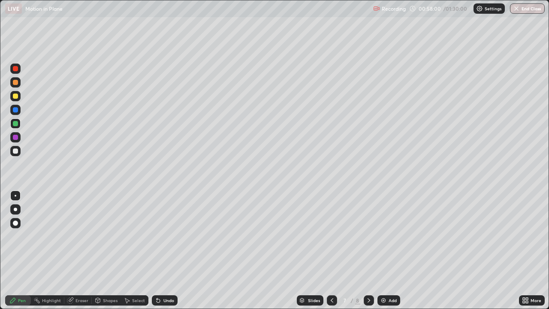
click at [368, 250] on icon at bounding box center [368, 300] width 7 height 7
click at [331, 250] on icon at bounding box center [331, 300] width 7 height 7
click at [366, 250] on div at bounding box center [368, 300] width 10 height 10
click at [162, 250] on div "Undo" at bounding box center [165, 300] width 26 height 10
click at [163, 250] on div "Undo" at bounding box center [168, 300] width 11 height 4
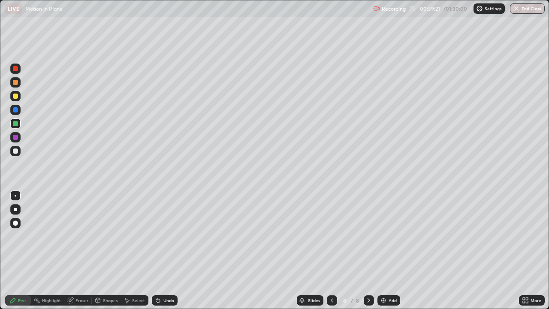
click at [331, 250] on icon at bounding box center [331, 300] width 7 height 7
click at [367, 250] on icon at bounding box center [368, 300] width 7 height 7
click at [368, 250] on icon at bounding box center [368, 300] width 7 height 7
click at [384, 250] on img at bounding box center [383, 300] width 7 height 7
click at [74, 250] on div "Eraser" at bounding box center [77, 300] width 27 height 10
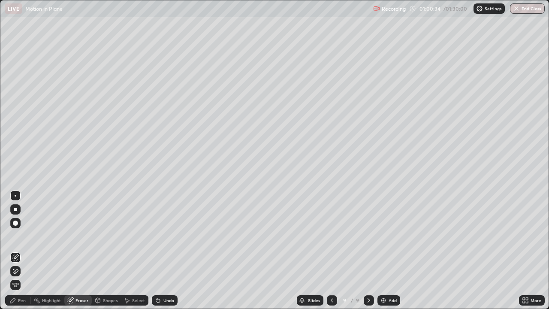
click at [21, 250] on div "Pen" at bounding box center [18, 300] width 26 height 10
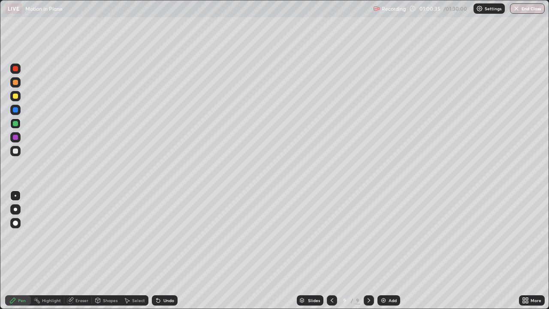
click at [16, 124] on div at bounding box center [15, 123] width 5 height 5
click at [103, 250] on div "Shapes" at bounding box center [110, 300] width 15 height 4
click at [79, 250] on div "Eraser" at bounding box center [81, 300] width 13 height 4
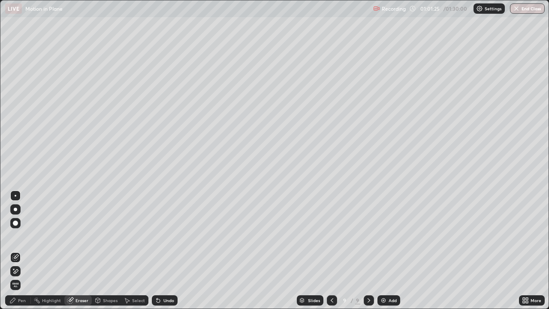
click at [24, 250] on div "Pen" at bounding box center [22, 300] width 8 height 4
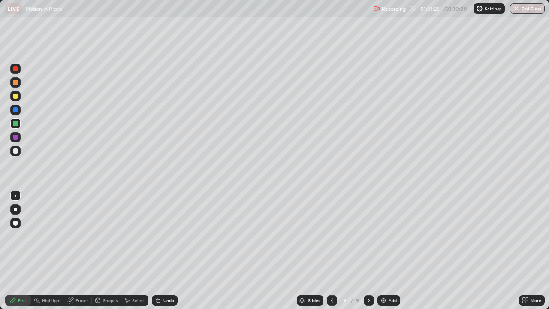
click at [15, 118] on div at bounding box center [15, 123] width 10 height 10
click at [330, 250] on icon at bounding box center [331, 300] width 7 height 7
click at [330, 250] on icon at bounding box center [331, 300] width 3 height 4
click at [368, 250] on icon at bounding box center [368, 300] width 7 height 7
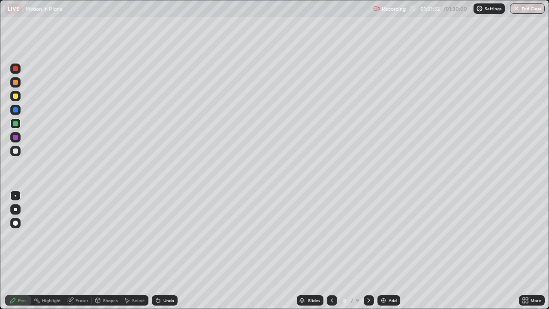
click at [368, 250] on icon at bounding box center [368, 300] width 7 height 7
click at [330, 250] on icon at bounding box center [331, 300] width 3 height 4
click at [366, 250] on icon at bounding box center [368, 300] width 7 height 7
click at [330, 250] on icon at bounding box center [331, 300] width 7 height 7
click at [331, 250] on icon at bounding box center [331, 300] width 7 height 7
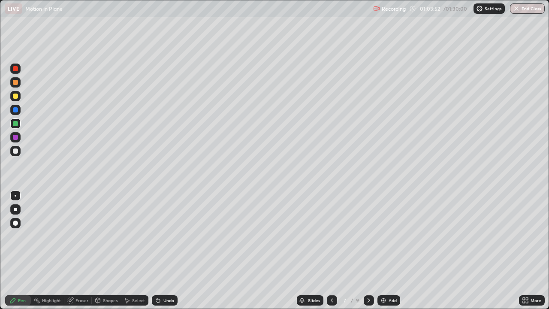
click at [365, 250] on icon at bounding box center [368, 300] width 7 height 7
click at [366, 250] on icon at bounding box center [368, 300] width 7 height 7
click at [331, 250] on icon at bounding box center [331, 300] width 7 height 7
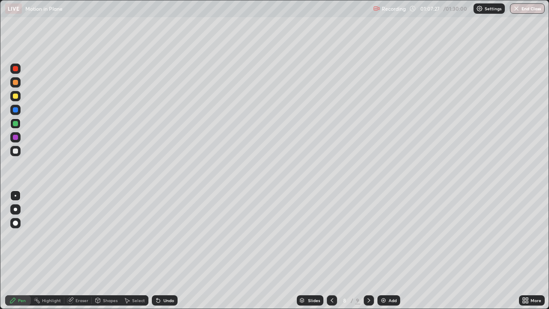
click at [366, 250] on icon at bounding box center [368, 300] width 7 height 7
click at [332, 250] on icon at bounding box center [331, 300] width 7 height 7
click at [367, 250] on icon at bounding box center [368, 300] width 7 height 7
click at [331, 250] on icon at bounding box center [331, 300] width 7 height 7
click at [330, 250] on icon at bounding box center [331, 300] width 3 height 4
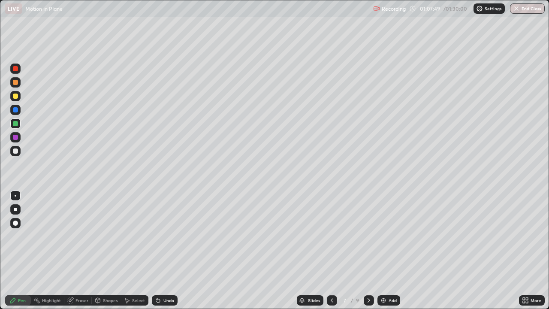
click at [368, 250] on icon at bounding box center [368, 300] width 7 height 7
click at [335, 250] on div at bounding box center [332, 300] width 10 height 10
click at [366, 250] on icon at bounding box center [368, 300] width 7 height 7
click at [368, 250] on icon at bounding box center [368, 300] width 7 height 7
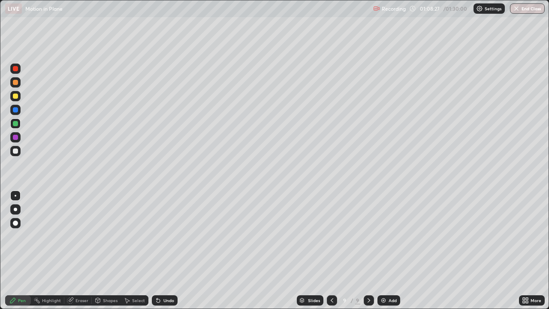
click at [333, 250] on div at bounding box center [332, 300] width 10 height 10
click at [331, 250] on icon at bounding box center [331, 300] width 7 height 7
click at [367, 250] on icon at bounding box center [368, 300] width 7 height 7
click at [368, 250] on icon at bounding box center [368, 300] width 7 height 7
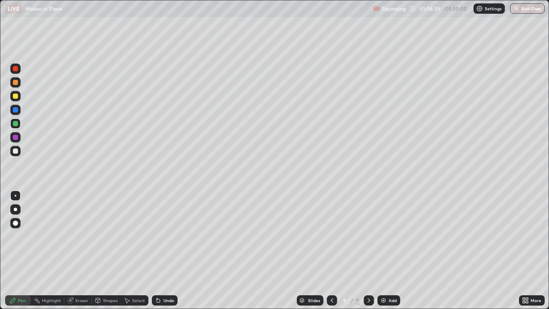
click at [13, 138] on div at bounding box center [15, 137] width 5 height 5
click at [13, 150] on div at bounding box center [15, 150] width 5 height 5
click at [368, 250] on icon at bounding box center [368, 300] width 7 height 7
click at [388, 250] on div "Add" at bounding box center [392, 300] width 8 height 4
click at [14, 123] on div at bounding box center [15, 123] width 5 height 5
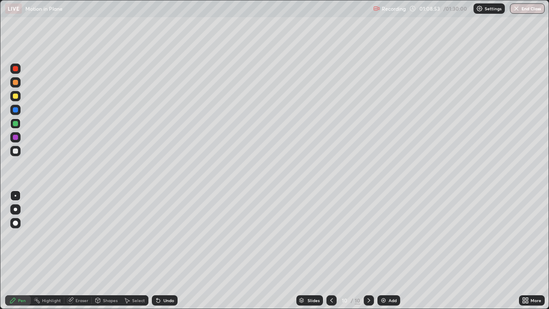
click at [333, 250] on div at bounding box center [331, 300] width 10 height 10
click at [334, 250] on div at bounding box center [331, 300] width 10 height 10
click at [363, 250] on div at bounding box center [368, 300] width 10 height 10
click at [365, 250] on icon at bounding box center [368, 300] width 7 height 7
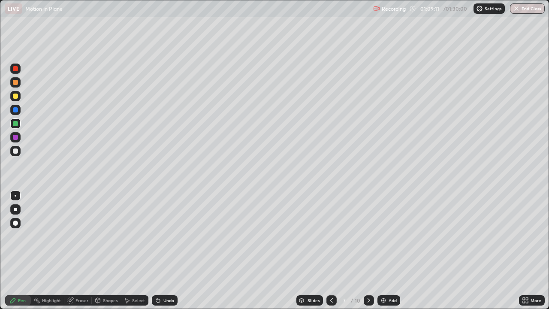
click at [365, 250] on icon at bounding box center [368, 300] width 7 height 7
click at [330, 250] on icon at bounding box center [331, 300] width 7 height 7
click at [331, 250] on div at bounding box center [331, 300] width 10 height 10
click at [334, 250] on div at bounding box center [331, 300] width 10 height 10
click at [370, 250] on div at bounding box center [368, 299] width 10 height 17
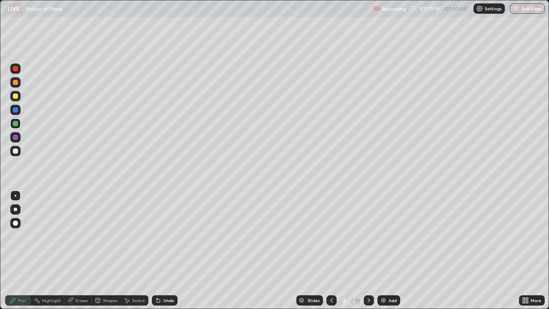
click at [367, 250] on icon at bounding box center [368, 300] width 7 height 7
click at [327, 250] on div at bounding box center [331, 300] width 10 height 10
click at [368, 250] on icon at bounding box center [368, 300] width 7 height 7
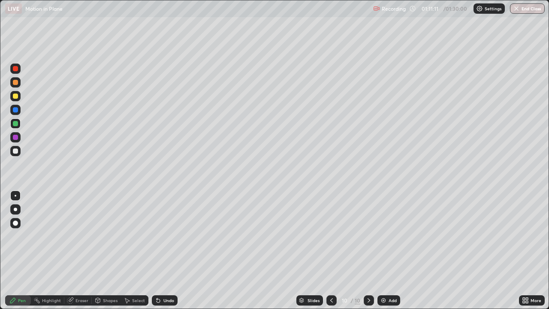
click at [332, 250] on icon at bounding box center [331, 300] width 7 height 7
click at [368, 250] on icon at bounding box center [368, 300] width 7 height 7
click at [330, 250] on icon at bounding box center [331, 300] width 7 height 7
click at [334, 250] on div at bounding box center [331, 299] width 10 height 17
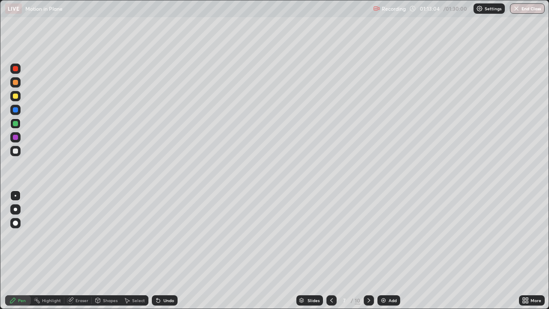
click at [332, 250] on div at bounding box center [331, 300] width 10 height 10
click at [329, 250] on icon at bounding box center [331, 300] width 7 height 7
click at [366, 250] on icon at bounding box center [368, 300] width 7 height 7
click at [369, 250] on icon at bounding box center [368, 300] width 3 height 4
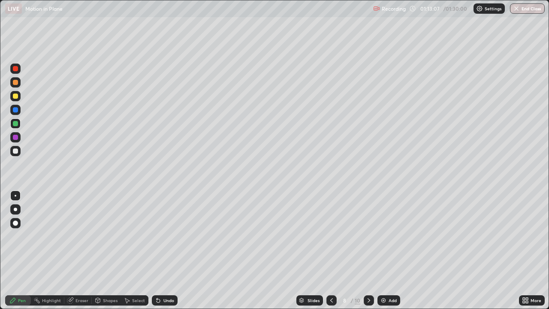
click at [369, 250] on icon at bounding box center [368, 300] width 3 height 4
click at [331, 250] on icon at bounding box center [331, 300] width 7 height 7
click at [330, 250] on icon at bounding box center [331, 300] width 7 height 7
click at [367, 250] on icon at bounding box center [368, 300] width 3 height 4
click at [368, 250] on div at bounding box center [368, 300] width 10 height 10
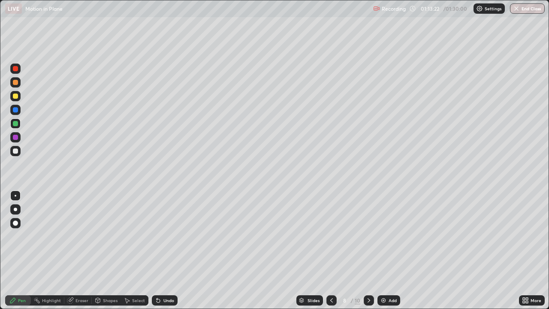
click at [368, 250] on div at bounding box center [368, 300] width 10 height 10
click at [368, 250] on icon at bounding box center [368, 300] width 7 height 7
click at [14, 123] on div at bounding box center [15, 123] width 5 height 5
click at [331, 250] on icon at bounding box center [331, 300] width 3 height 4
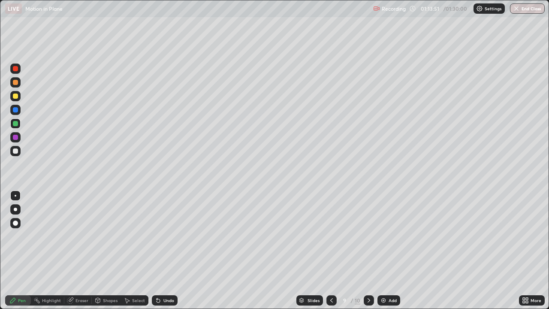
click at [330, 250] on icon at bounding box center [331, 300] width 7 height 7
click at [331, 250] on icon at bounding box center [331, 300] width 7 height 7
click at [332, 250] on icon at bounding box center [331, 300] width 7 height 7
click at [331, 250] on icon at bounding box center [331, 300] width 7 height 7
click at [366, 250] on icon at bounding box center [368, 300] width 7 height 7
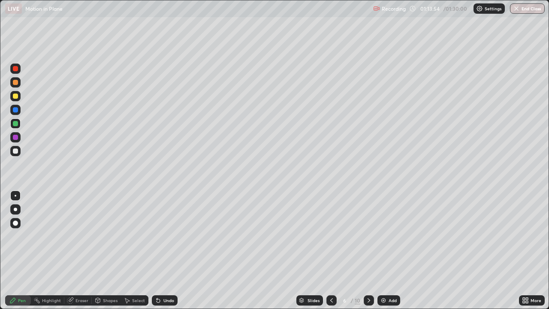
click at [367, 250] on icon at bounding box center [368, 300] width 7 height 7
click at [372, 250] on div at bounding box center [368, 299] width 10 height 17
click at [369, 250] on icon at bounding box center [368, 300] width 7 height 7
click at [330, 250] on icon at bounding box center [331, 300] width 7 height 7
click at [328, 250] on icon at bounding box center [331, 300] width 7 height 7
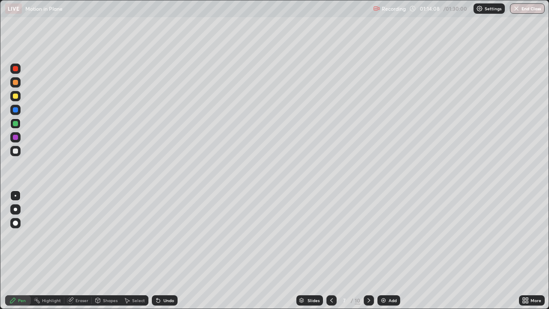
click at [327, 250] on div at bounding box center [331, 300] width 10 height 10
click at [378, 250] on div "Add" at bounding box center [388, 300] width 23 height 10
click at [368, 250] on icon at bounding box center [368, 300] width 7 height 7
click at [331, 250] on icon at bounding box center [331, 300] width 7 height 7
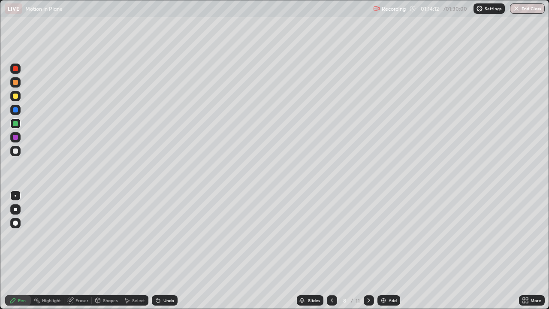
click at [368, 250] on icon at bounding box center [368, 300] width 7 height 7
click at [368, 250] on icon at bounding box center [368, 300] width 3 height 4
click at [368, 250] on icon at bounding box center [368, 300] width 7 height 7
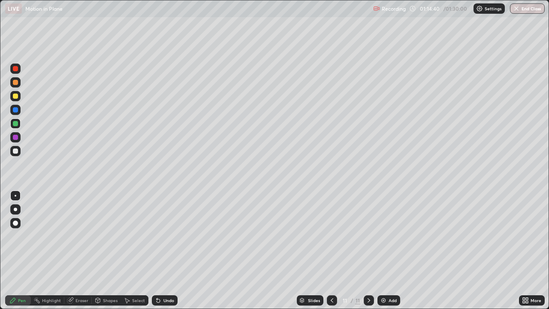
click at [156, 250] on icon at bounding box center [157, 300] width 3 height 3
click at [156, 250] on icon at bounding box center [156, 298] width 1 height 1
click at [157, 250] on icon at bounding box center [157, 300] width 3 height 3
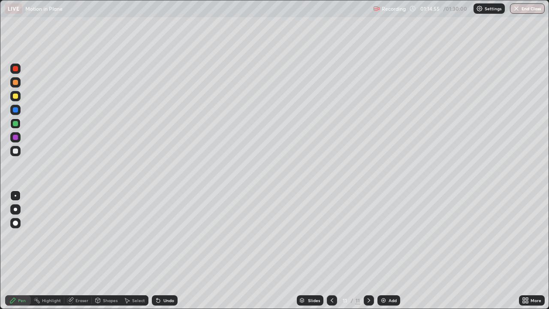
click at [157, 250] on icon at bounding box center [157, 300] width 3 height 3
click at [156, 250] on icon at bounding box center [157, 300] width 3 height 3
click at [368, 250] on icon at bounding box center [368, 300] width 7 height 7
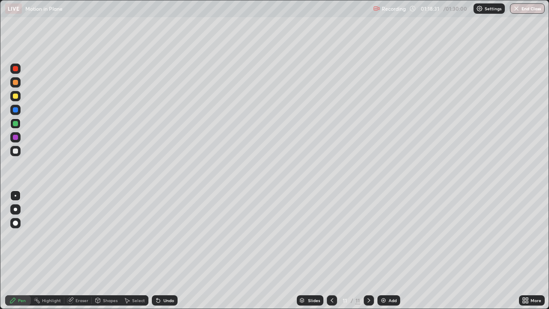
click at [382, 250] on img at bounding box center [383, 300] width 7 height 7
click at [21, 250] on div "Pen" at bounding box center [22, 300] width 8 height 4
click at [15, 67] on div at bounding box center [15, 68] width 5 height 5
click at [15, 123] on div at bounding box center [15, 123] width 5 height 5
click at [104, 250] on div "Shapes" at bounding box center [110, 300] width 15 height 4
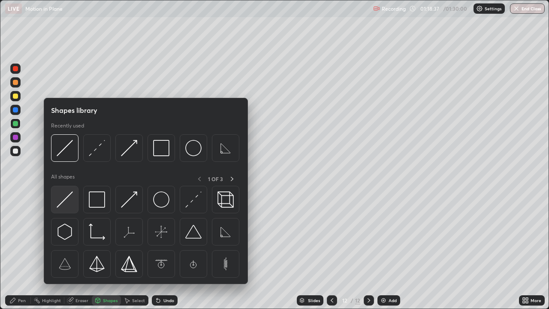
click at [60, 197] on img at bounding box center [65, 199] width 16 height 16
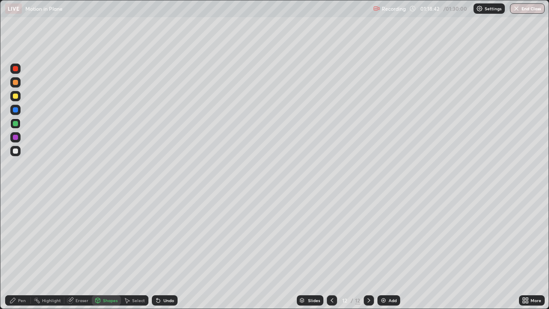
click at [24, 250] on div "Pen" at bounding box center [18, 300] width 26 height 10
click at [15, 122] on div at bounding box center [15, 123] width 5 height 5
click at [104, 250] on div "Shapes" at bounding box center [110, 300] width 15 height 4
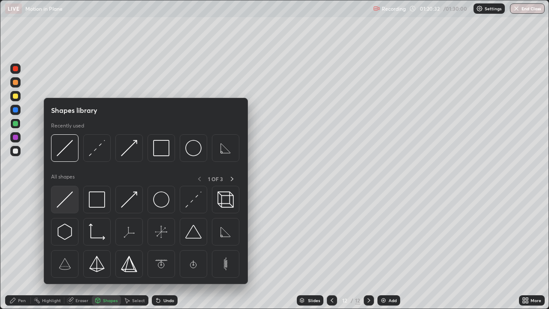
click at [65, 201] on img at bounding box center [65, 199] width 16 height 16
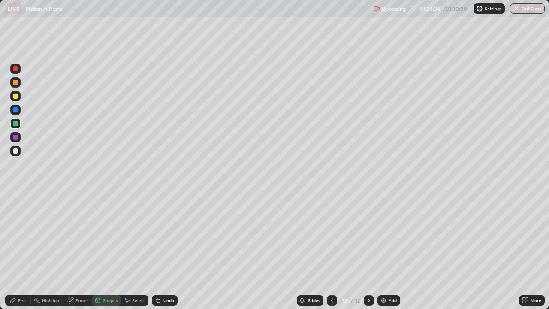
click at [17, 68] on div at bounding box center [15, 68] width 5 height 5
click at [160, 250] on icon at bounding box center [158, 300] width 7 height 7
click at [81, 250] on div "Eraser" at bounding box center [77, 300] width 27 height 10
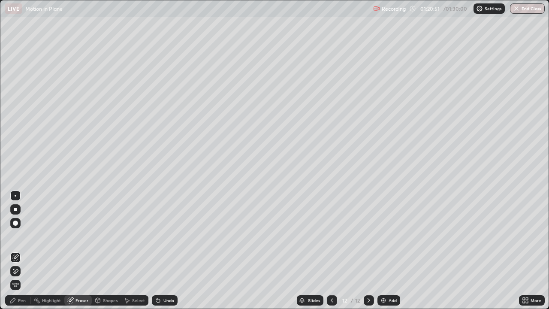
click at [81, 250] on div "Eraser" at bounding box center [81, 300] width 13 height 4
click at [110, 250] on div "Shapes" at bounding box center [106, 300] width 29 height 10
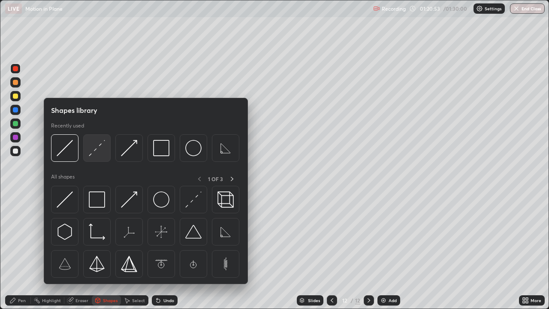
click at [97, 151] on img at bounding box center [97, 148] width 16 height 16
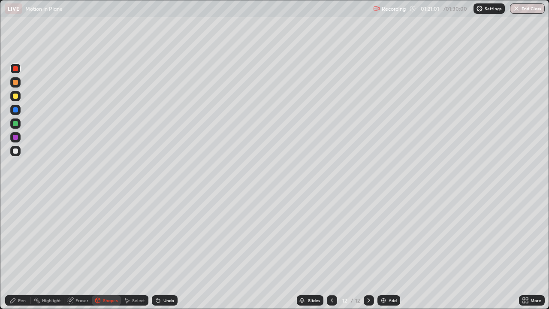
click at [15, 215] on div at bounding box center [16, 177] width 14 height 230
click at [14, 96] on div at bounding box center [15, 95] width 5 height 5
click at [28, 250] on div "Pen" at bounding box center [18, 300] width 26 height 10
click at [20, 194] on div at bounding box center [15, 195] width 10 height 10
click at [165, 250] on div "Undo" at bounding box center [168, 300] width 11 height 4
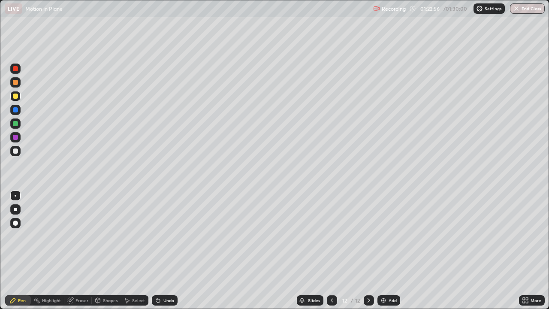
click at [17, 127] on div at bounding box center [15, 123] width 10 height 10
click at [157, 250] on icon at bounding box center [157, 300] width 3 height 3
click at [156, 250] on icon at bounding box center [157, 300] width 3 height 3
click at [157, 250] on icon at bounding box center [157, 300] width 3 height 3
click at [15, 107] on div at bounding box center [15, 109] width 5 height 5
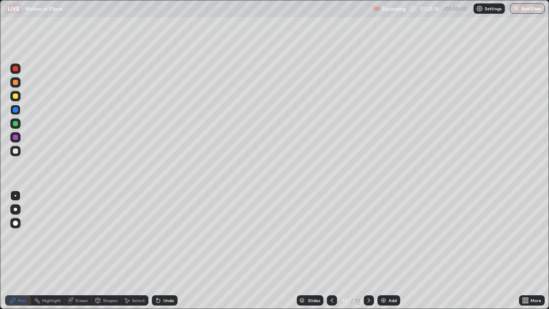
click at [16, 136] on div at bounding box center [15, 137] width 5 height 5
click at [14, 125] on div at bounding box center [15, 123] width 5 height 5
click at [12, 70] on div at bounding box center [15, 68] width 10 height 10
click at [15, 136] on div at bounding box center [15, 137] width 5 height 5
click at [15, 68] on div at bounding box center [15, 68] width 5 height 5
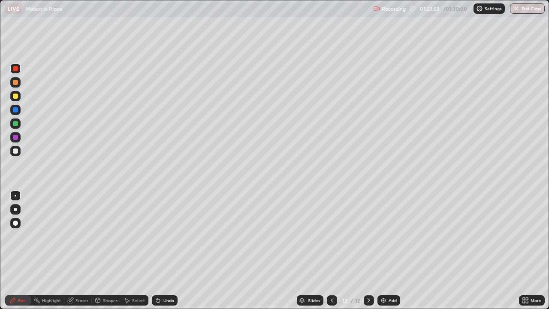
click at [109, 250] on div "Shapes" at bounding box center [110, 300] width 15 height 4
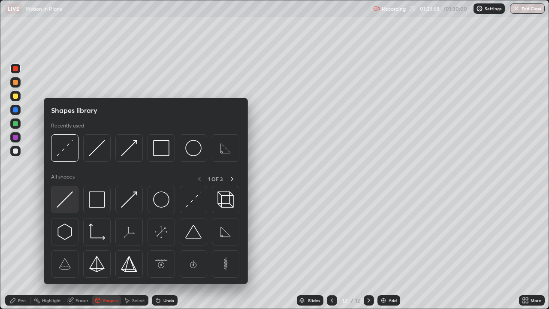
click at [68, 199] on img at bounding box center [65, 199] width 16 height 16
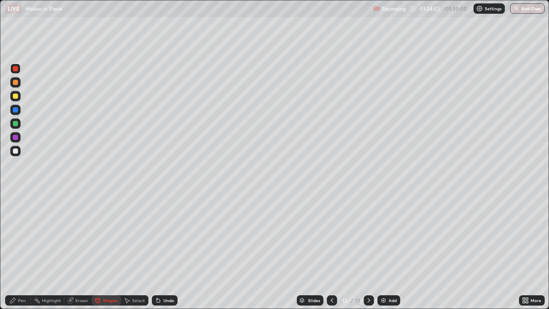
click at [13, 250] on icon at bounding box center [12, 300] width 7 height 7
click at [16, 95] on div at bounding box center [15, 95] width 5 height 5
click at [13, 94] on div at bounding box center [15, 95] width 5 height 5
click at [16, 98] on div at bounding box center [15, 95] width 5 height 5
click at [14, 83] on div at bounding box center [15, 82] width 5 height 5
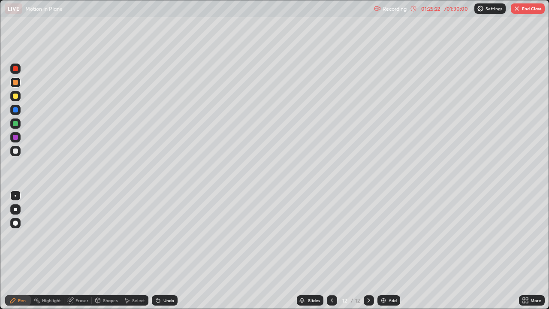
click at [15, 113] on div at bounding box center [15, 110] width 10 height 10
click at [15, 96] on div at bounding box center [15, 95] width 5 height 5
click at [14, 138] on div at bounding box center [15, 137] width 5 height 5
click at [15, 147] on div at bounding box center [15, 151] width 10 height 10
click at [15, 108] on div at bounding box center [15, 109] width 5 height 5
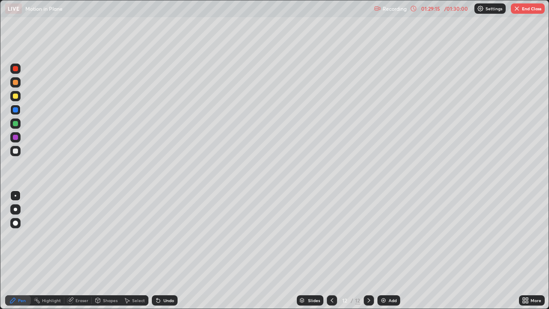
click at [11, 68] on div at bounding box center [15, 68] width 10 height 10
click at [15, 150] on div at bounding box center [15, 150] width 5 height 5
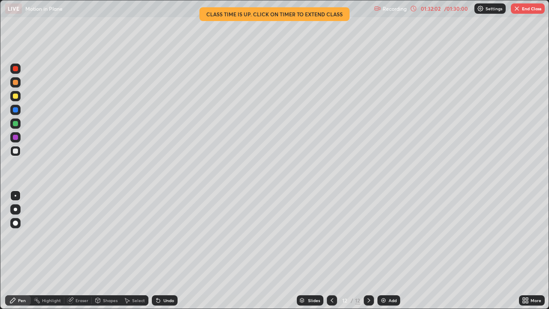
click at [534, 12] on button "End Class" at bounding box center [527, 8] width 34 height 10
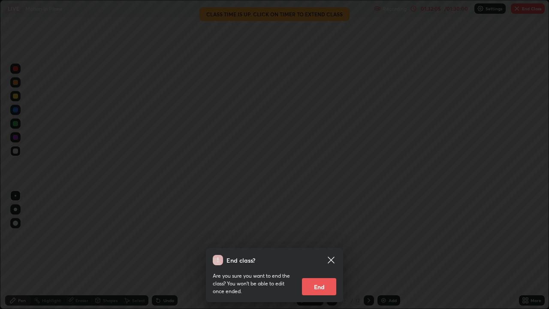
click at [484, 111] on div "End class? Are you sure you want to end the class? You won’t be able to edit on…" at bounding box center [274, 154] width 549 height 309
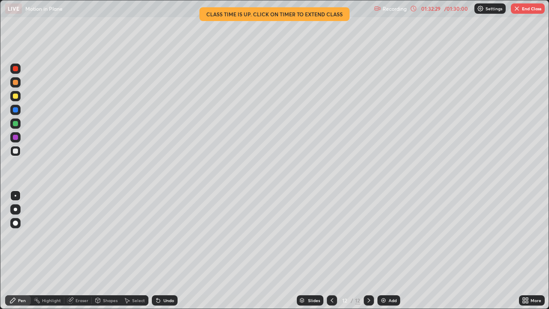
click at [532, 4] on button "End Class" at bounding box center [527, 8] width 34 height 10
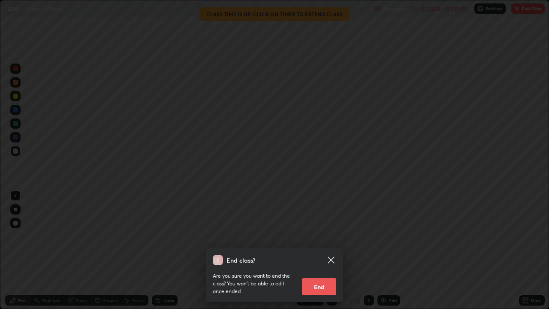
click at [324, 250] on button "End" at bounding box center [319, 286] width 34 height 17
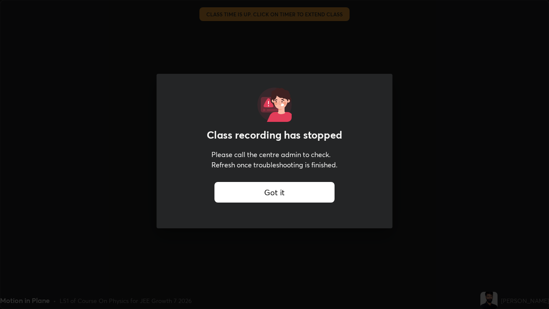
click at [306, 188] on div "Got it" at bounding box center [274, 192] width 120 height 21
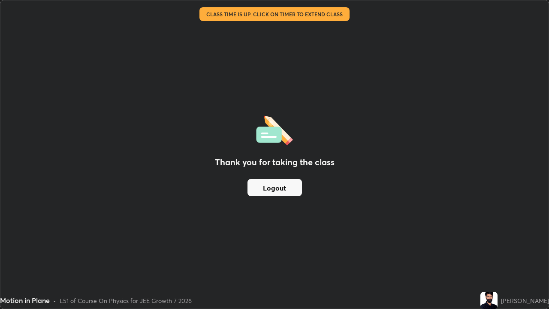
click at [480, 250] on img at bounding box center [488, 299] width 17 height 17
click at [254, 182] on button "Logout" at bounding box center [274, 187] width 54 height 17
click at [253, 189] on button "Logout" at bounding box center [274, 187] width 54 height 17
